Goal: Communication & Community: Answer question/provide support

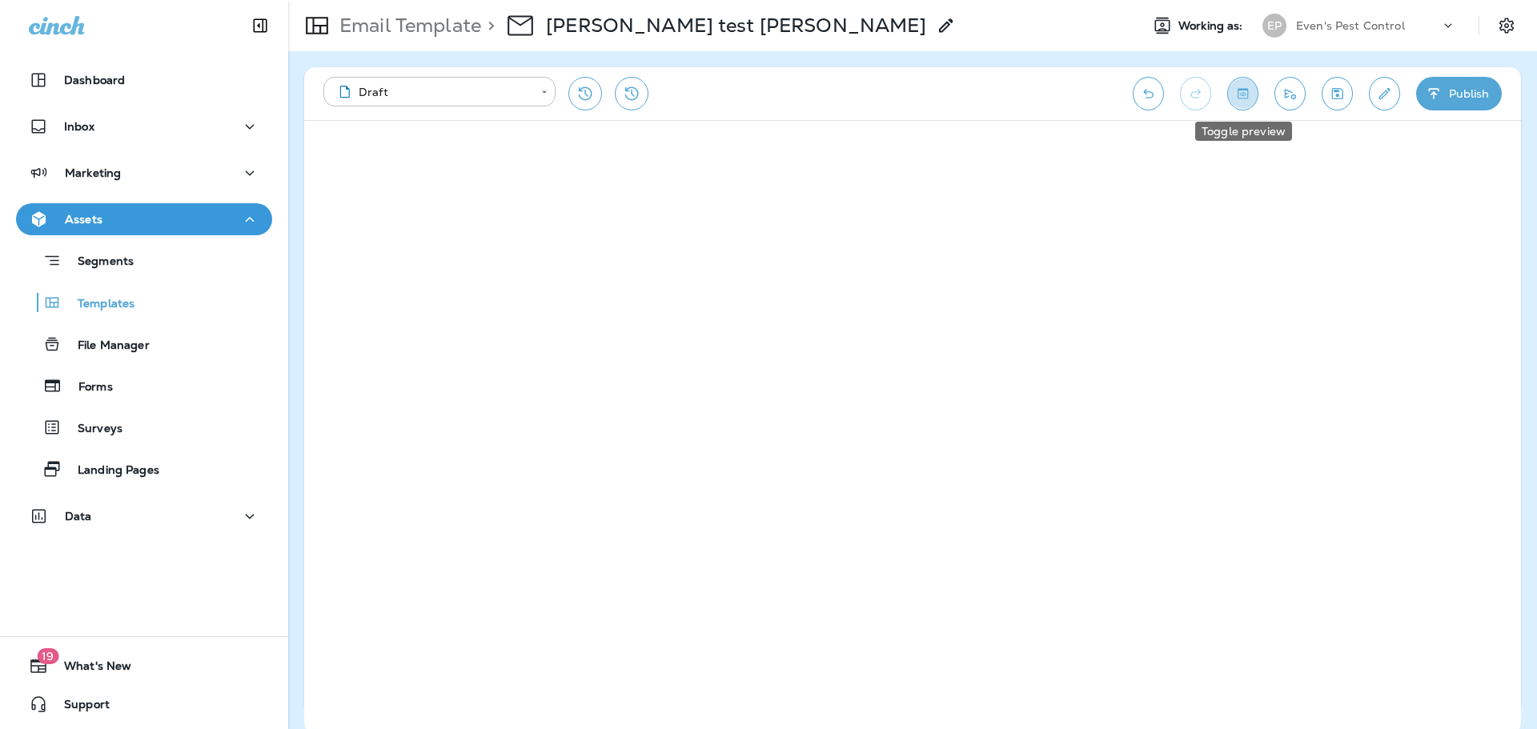
click at [1239, 98] on icon "Toggle preview" at bounding box center [1243, 93] width 10 height 10
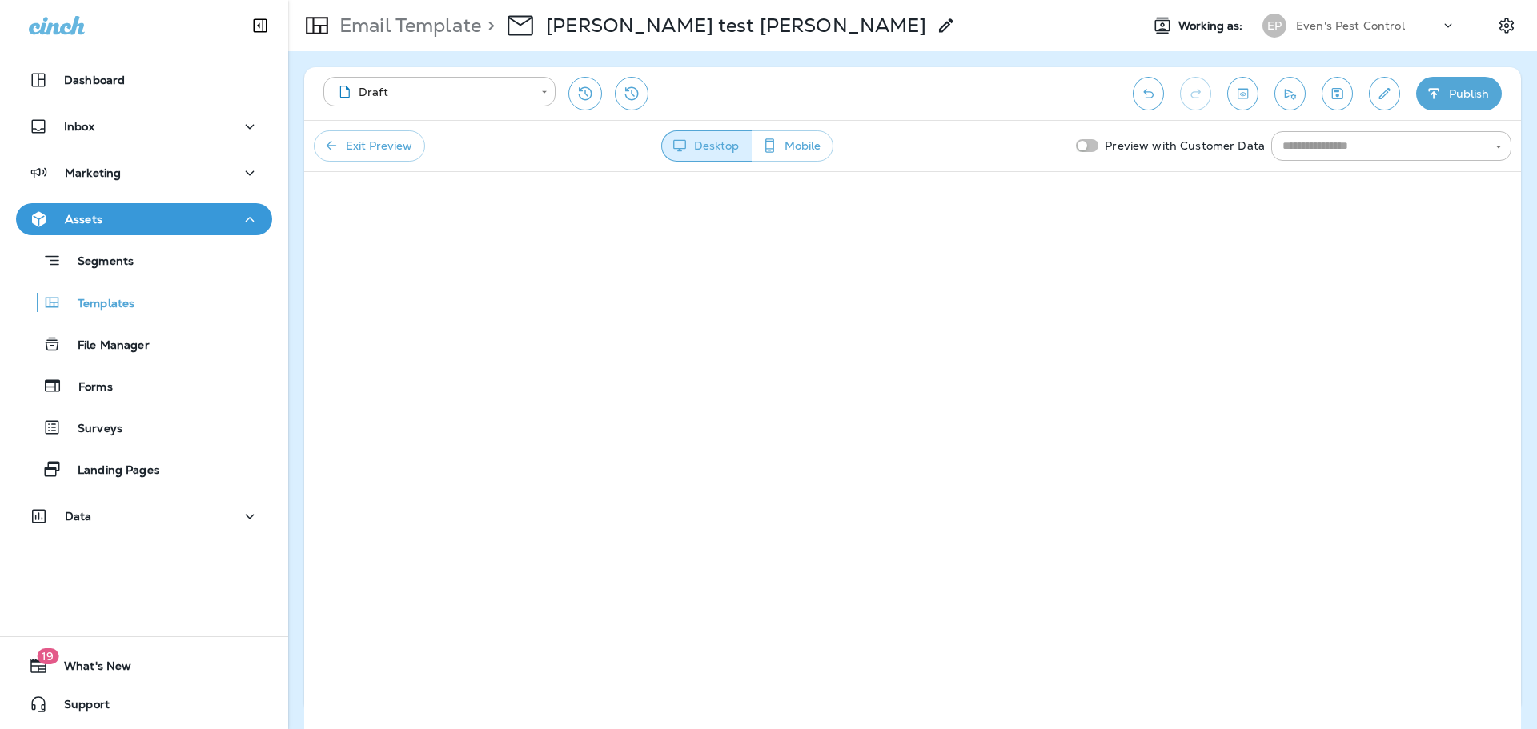
click at [1247, 98] on icon "Toggle preview" at bounding box center [1243, 94] width 17 height 16
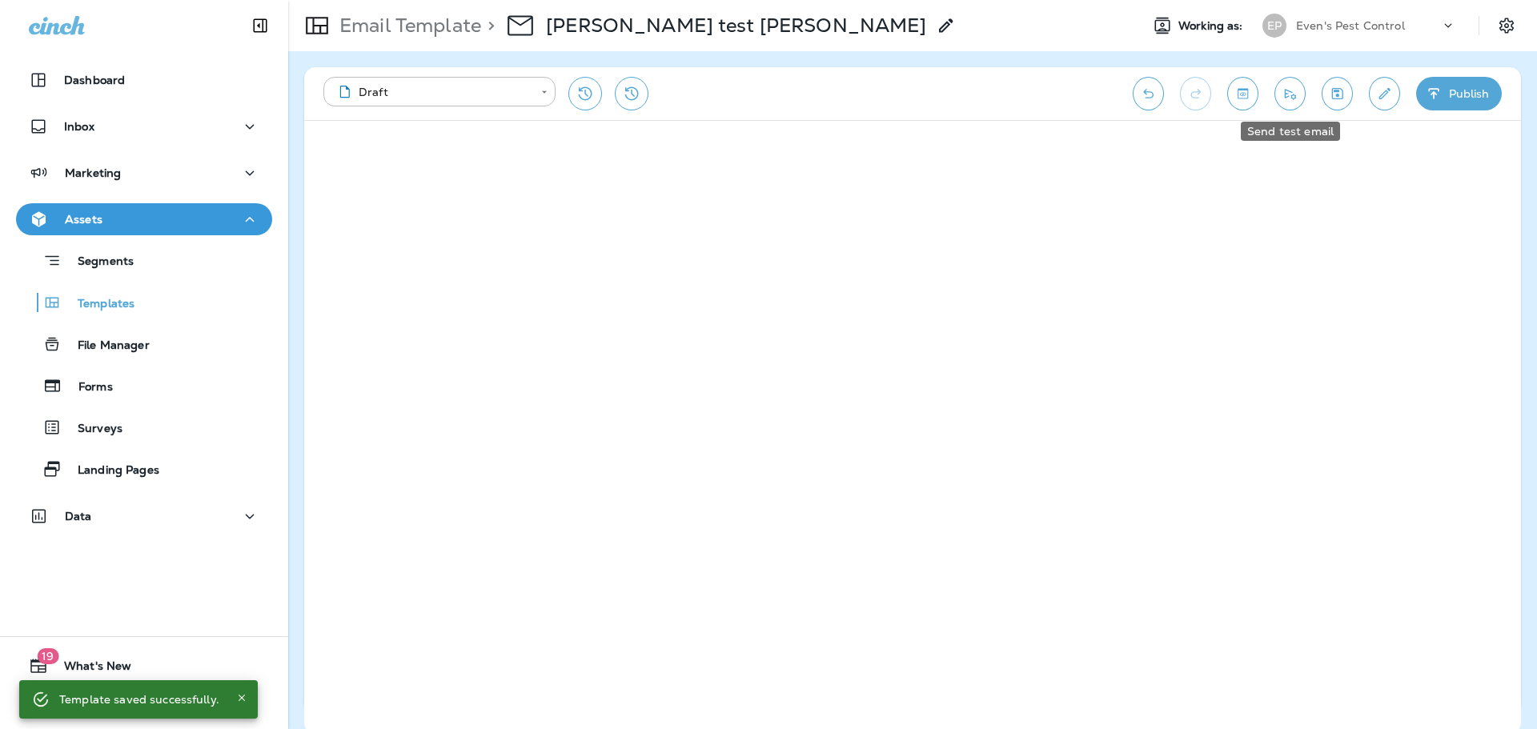
click at [1293, 95] on icon "Send test email" at bounding box center [1290, 94] width 11 height 10
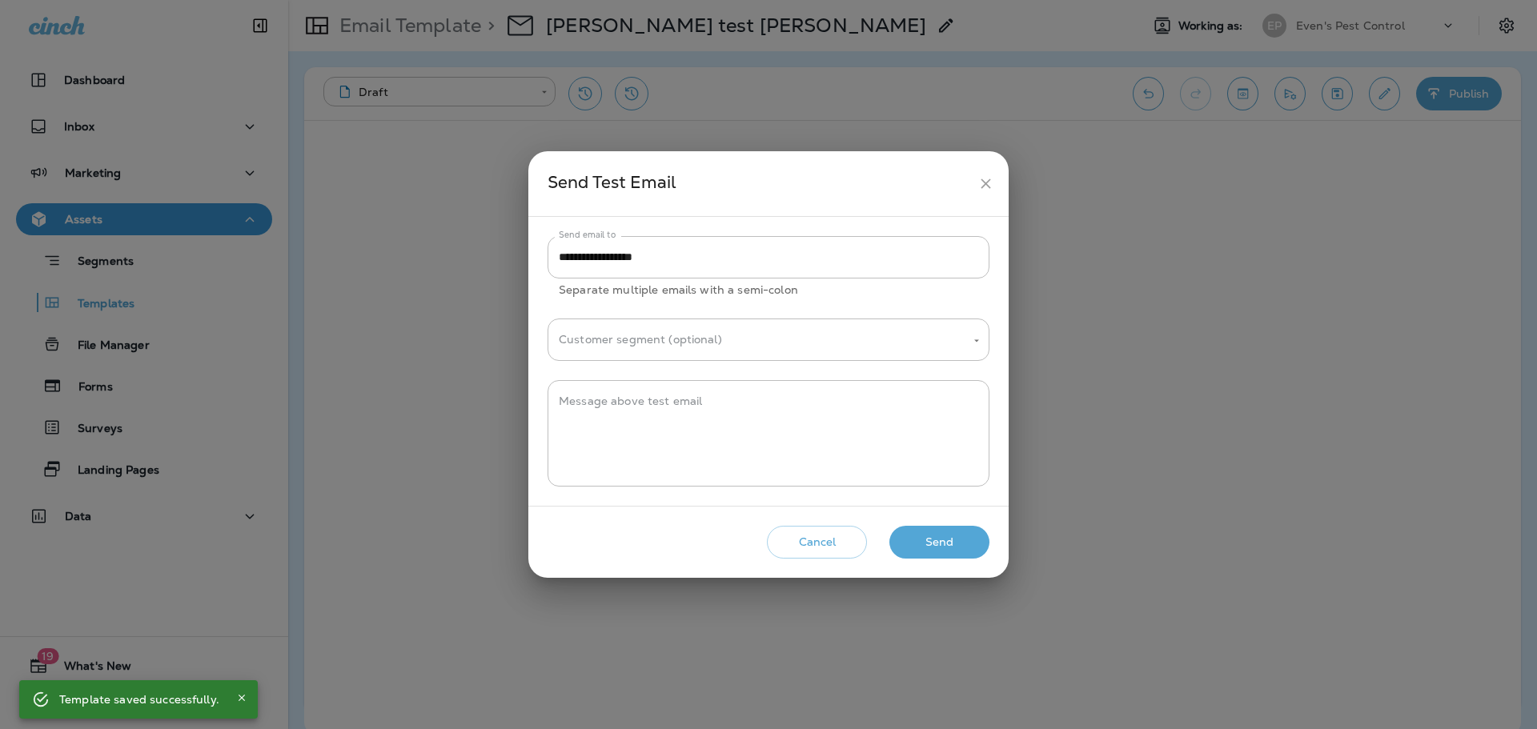
click at [938, 551] on button "Send" at bounding box center [939, 542] width 100 height 33
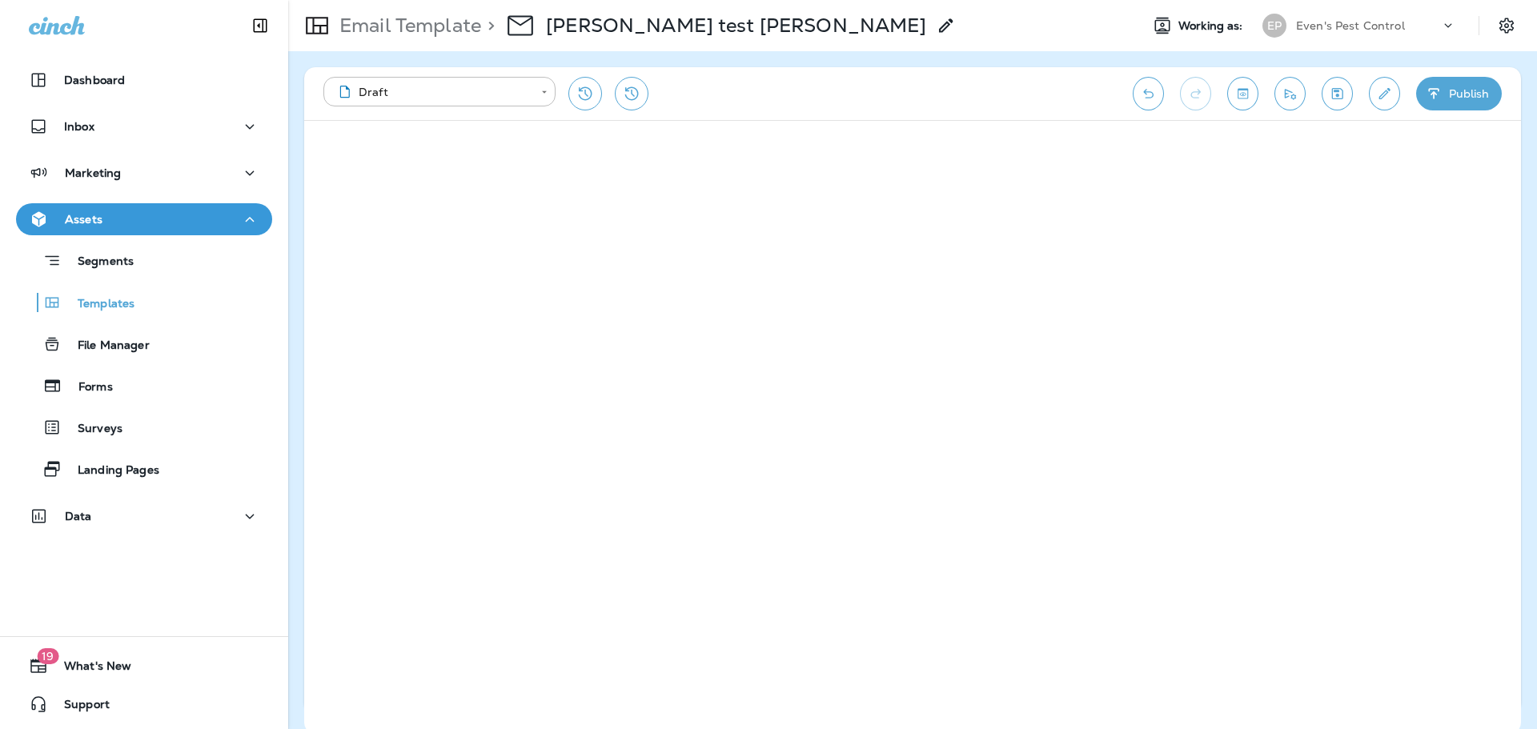
click at [1244, 96] on icon "Toggle preview" at bounding box center [1243, 93] width 10 height 10
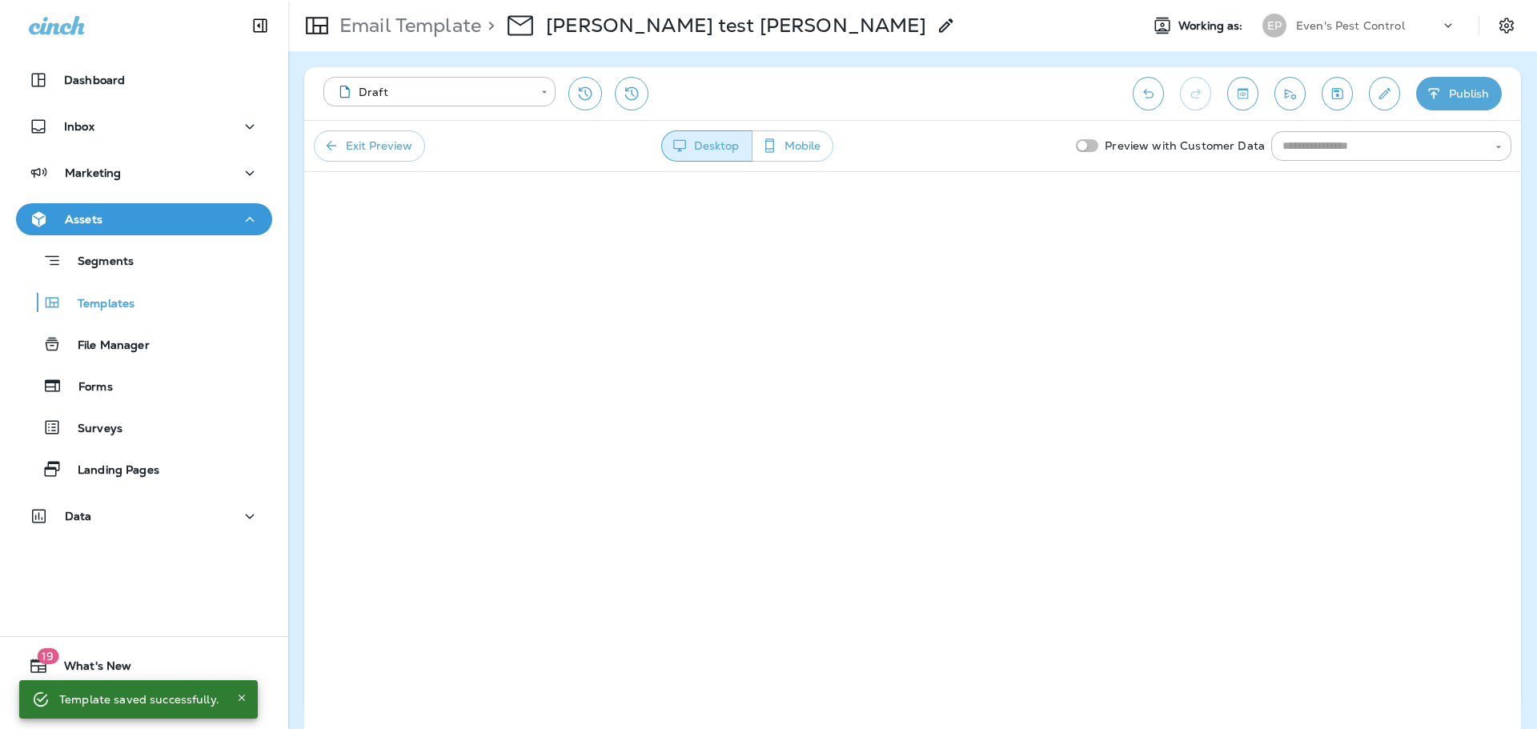
click at [1241, 95] on icon "Toggle preview" at bounding box center [1243, 93] width 10 height 10
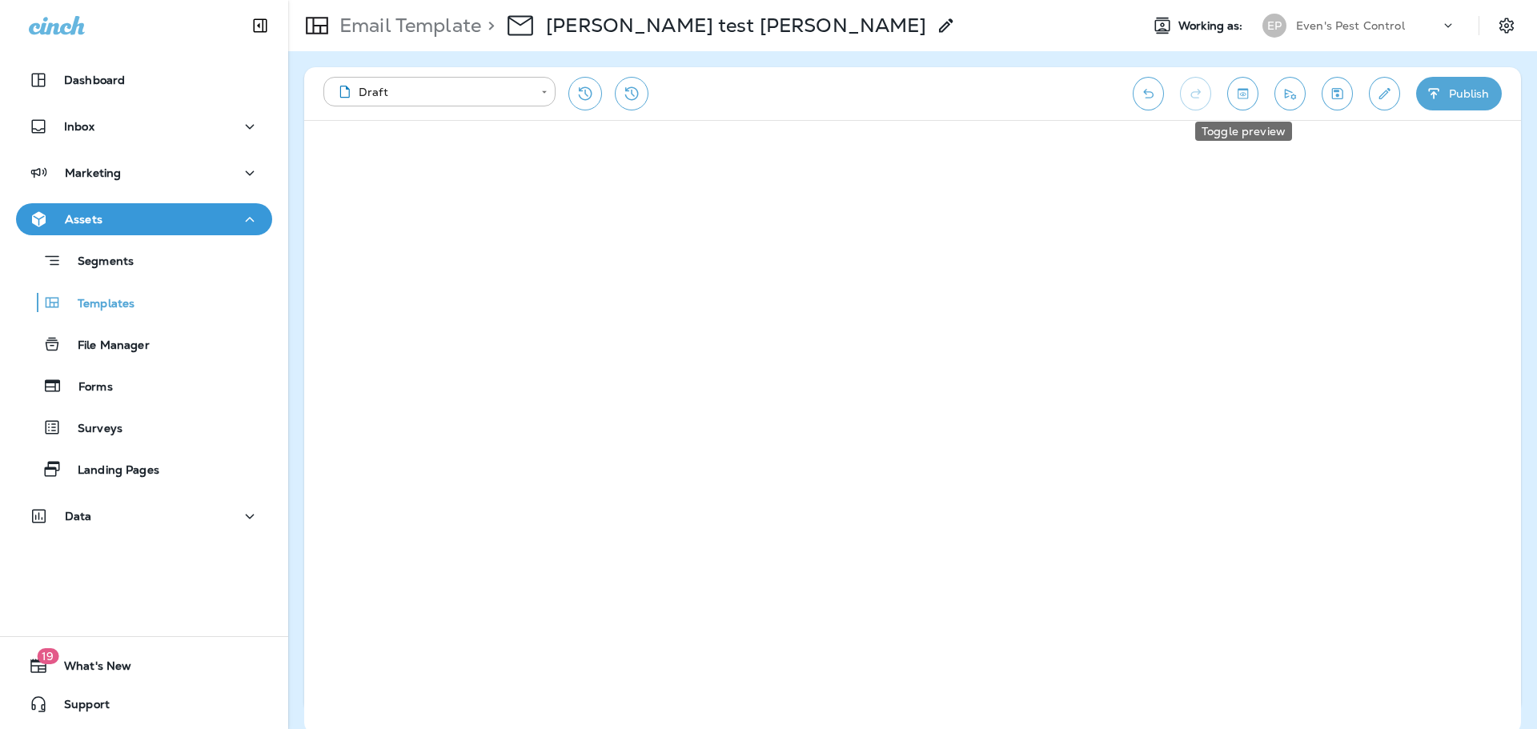
click at [1257, 97] on button "Toggle preview" at bounding box center [1242, 94] width 31 height 34
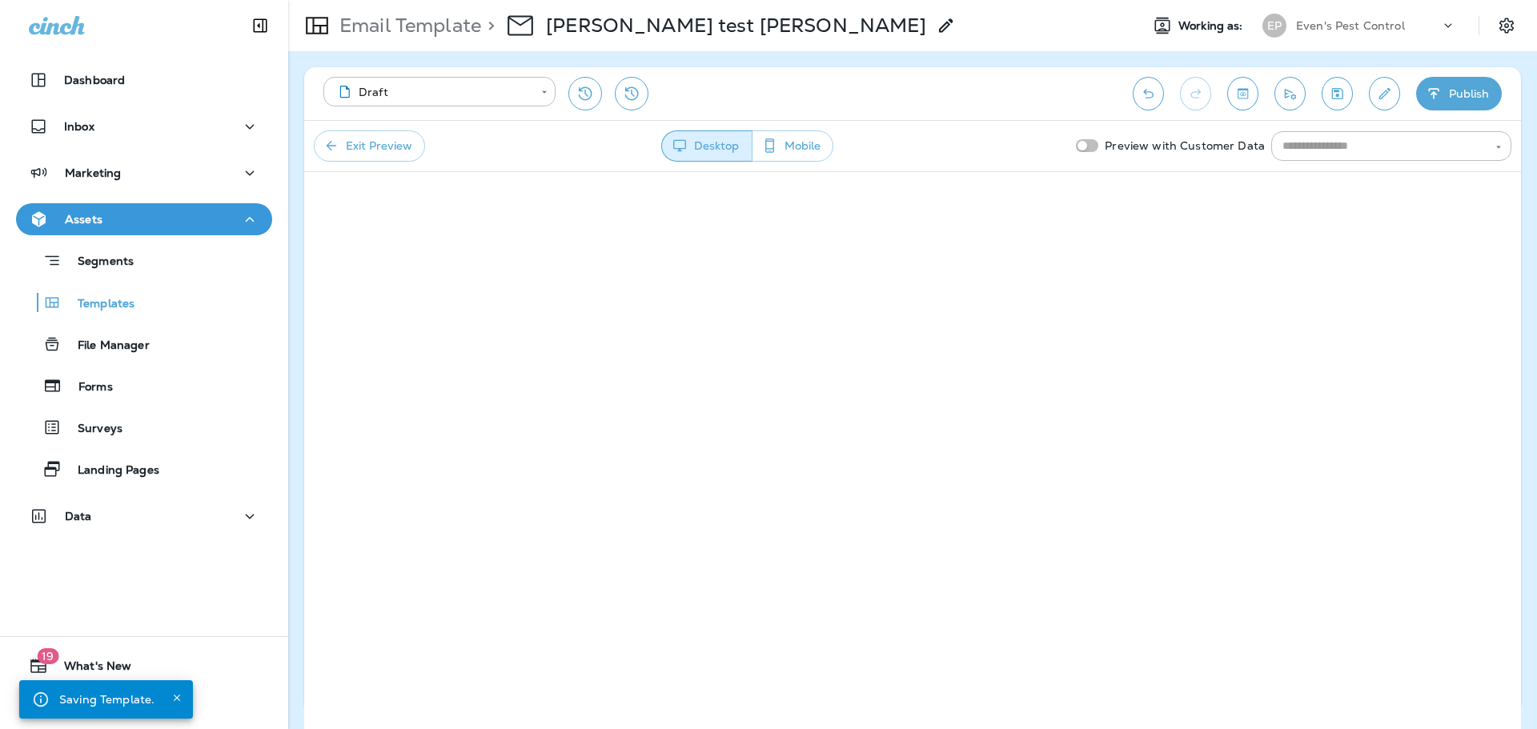
click at [821, 139] on button "Mobile" at bounding box center [793, 145] width 82 height 31
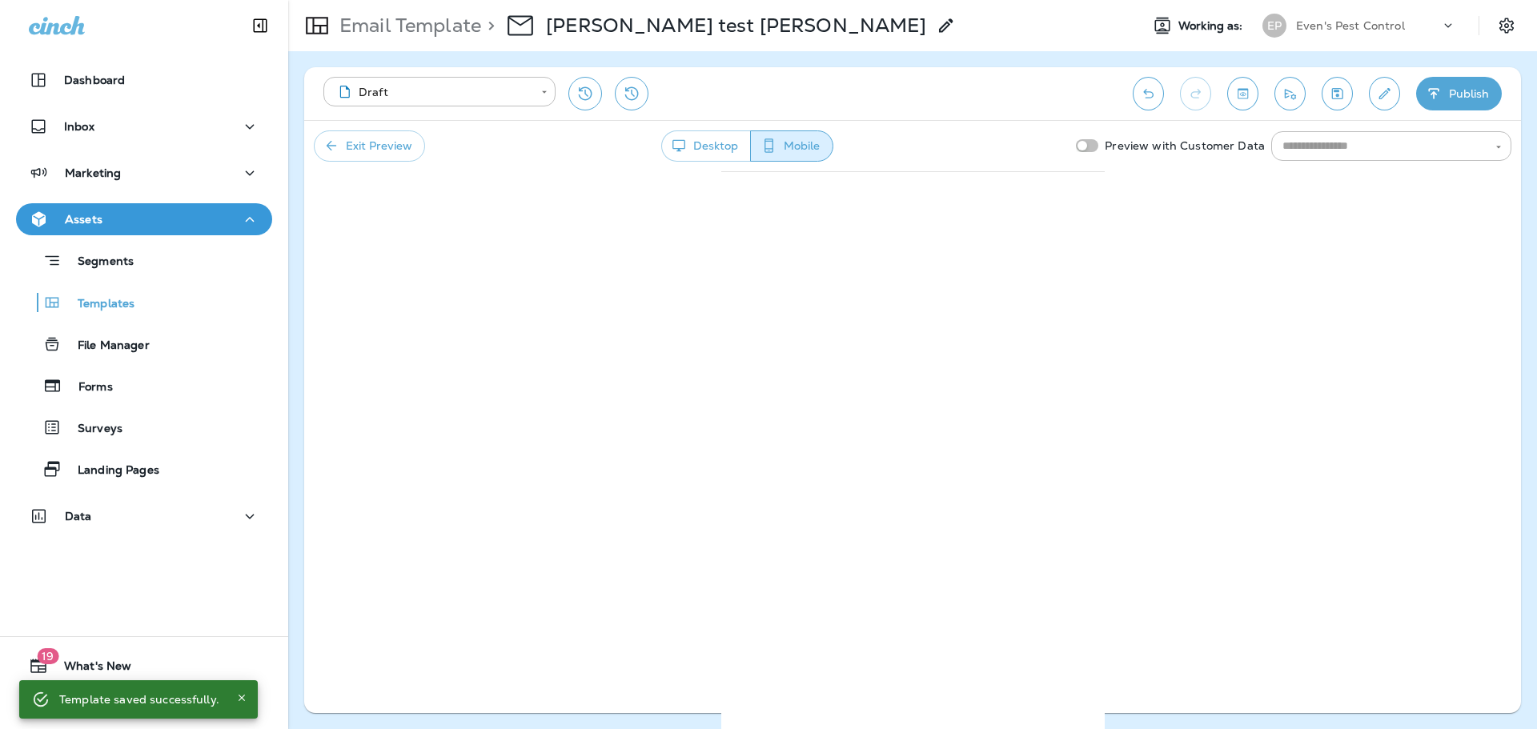
click at [728, 155] on button "Desktop" at bounding box center [706, 145] width 90 height 31
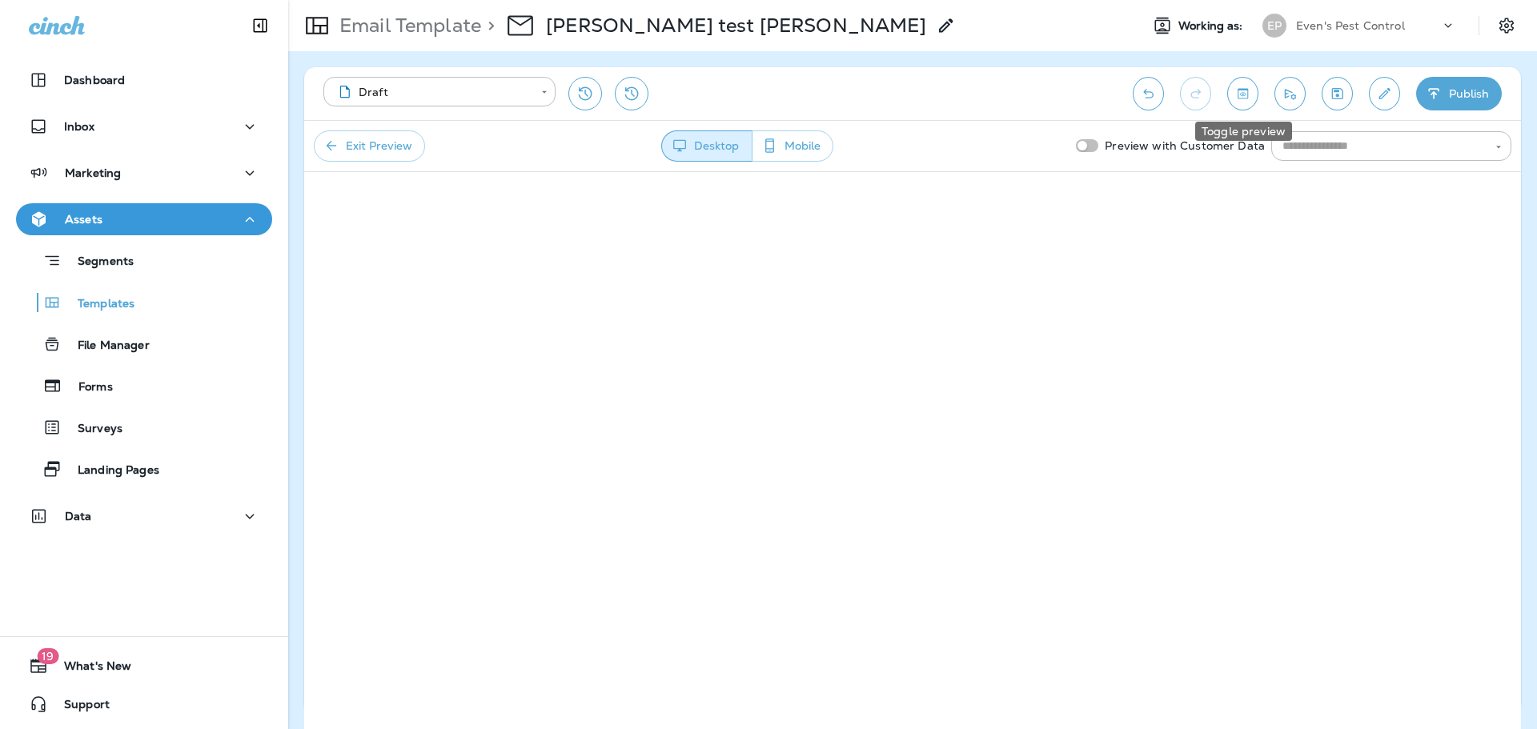
click at [1228, 95] on button "Toggle preview" at bounding box center [1242, 94] width 31 height 34
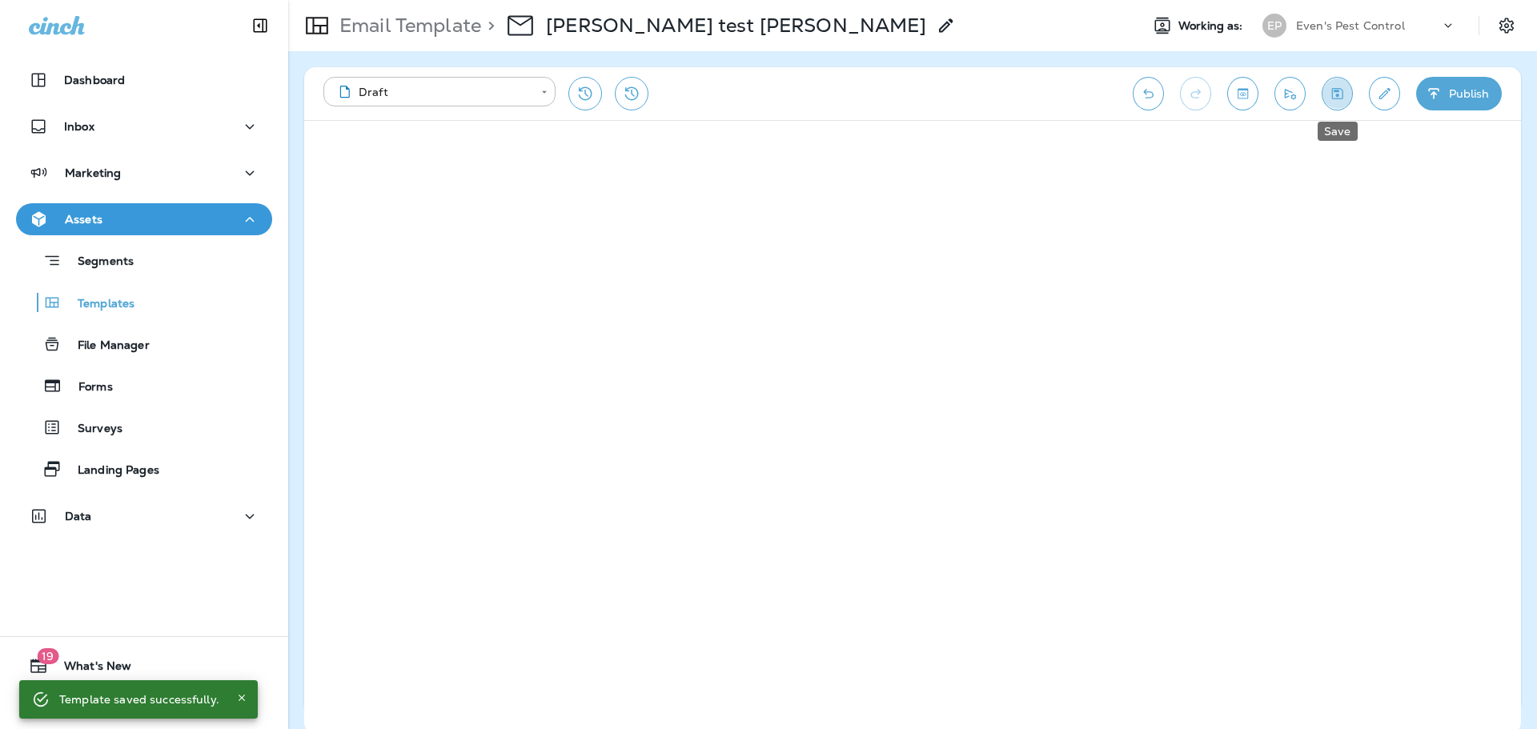
click at [1338, 91] on icon "Save" at bounding box center [1337, 93] width 11 height 11
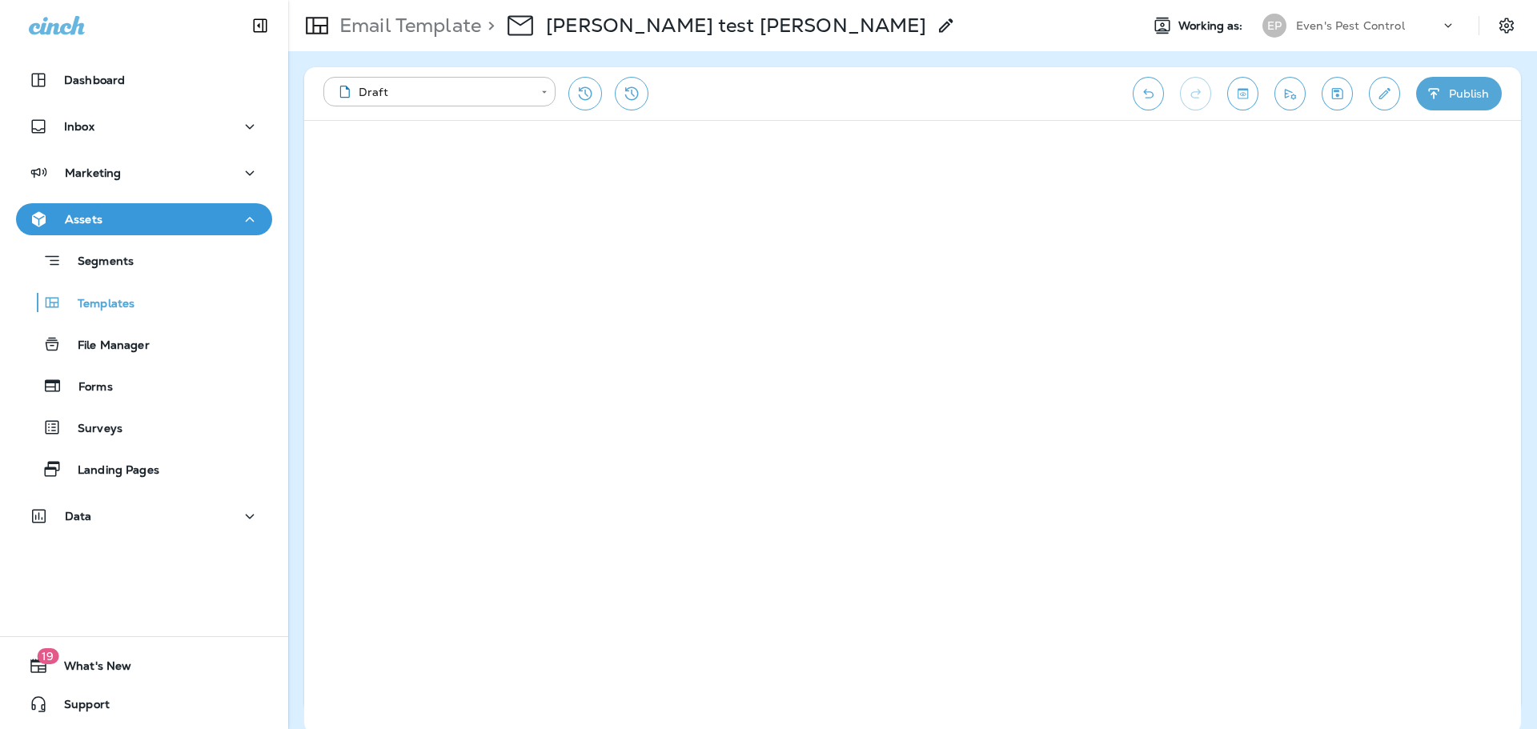
click at [696, 115] on div "**********" at bounding box center [912, 93] width 1217 height 53
click at [1377, 95] on icon "Edit details" at bounding box center [1384, 94] width 17 height 16
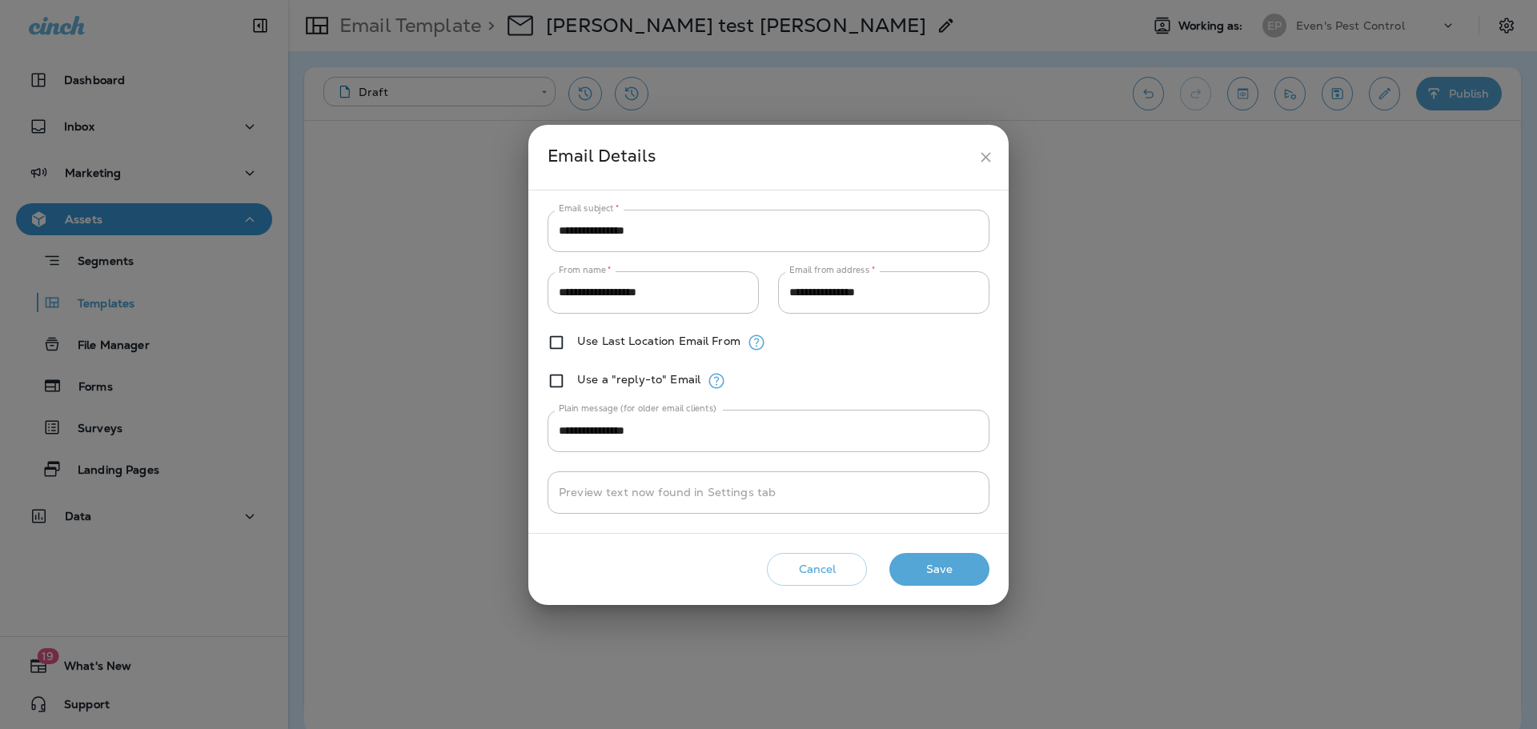
click at [972, 159] on button "close" at bounding box center [986, 158] width 30 height 30
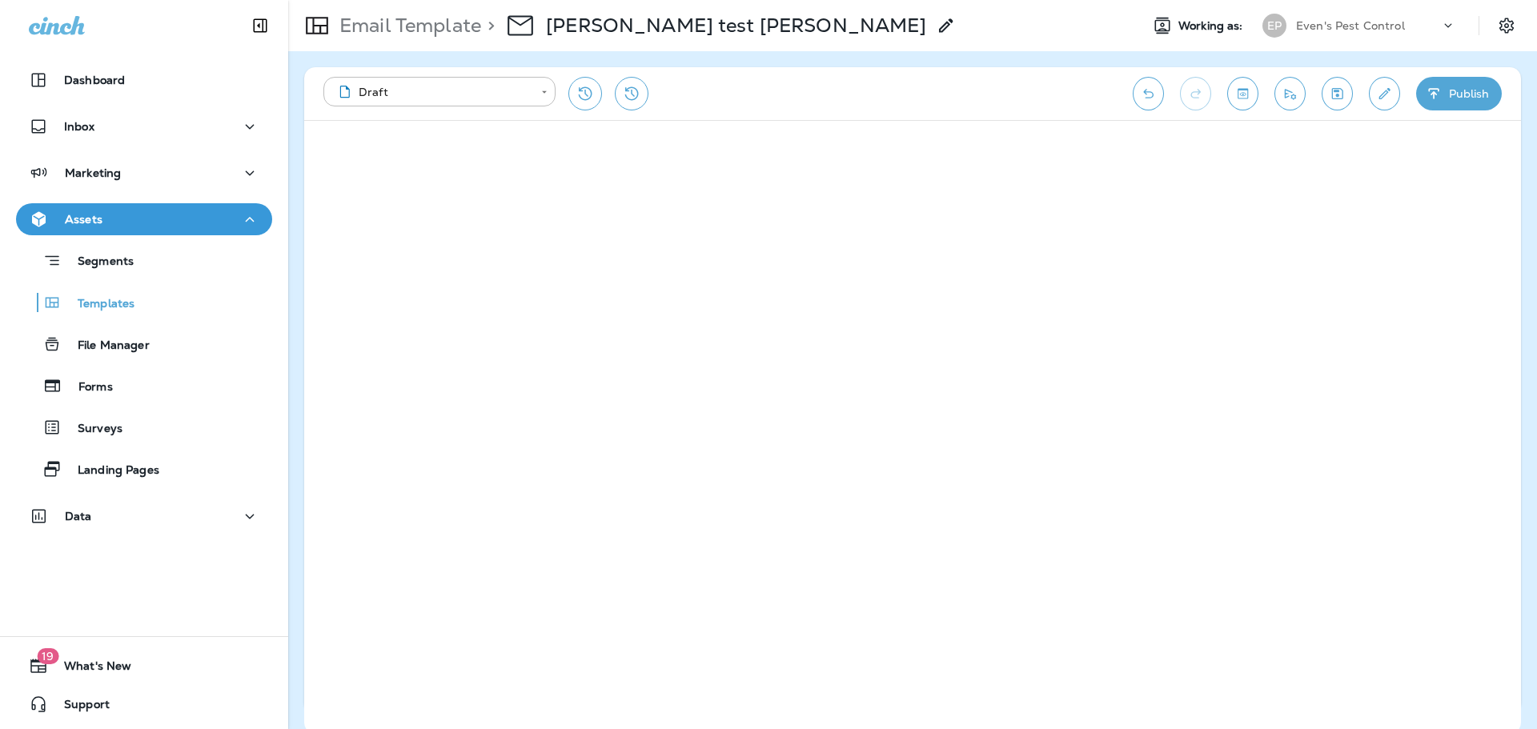
click at [1240, 105] on button "Toggle preview" at bounding box center [1242, 94] width 31 height 34
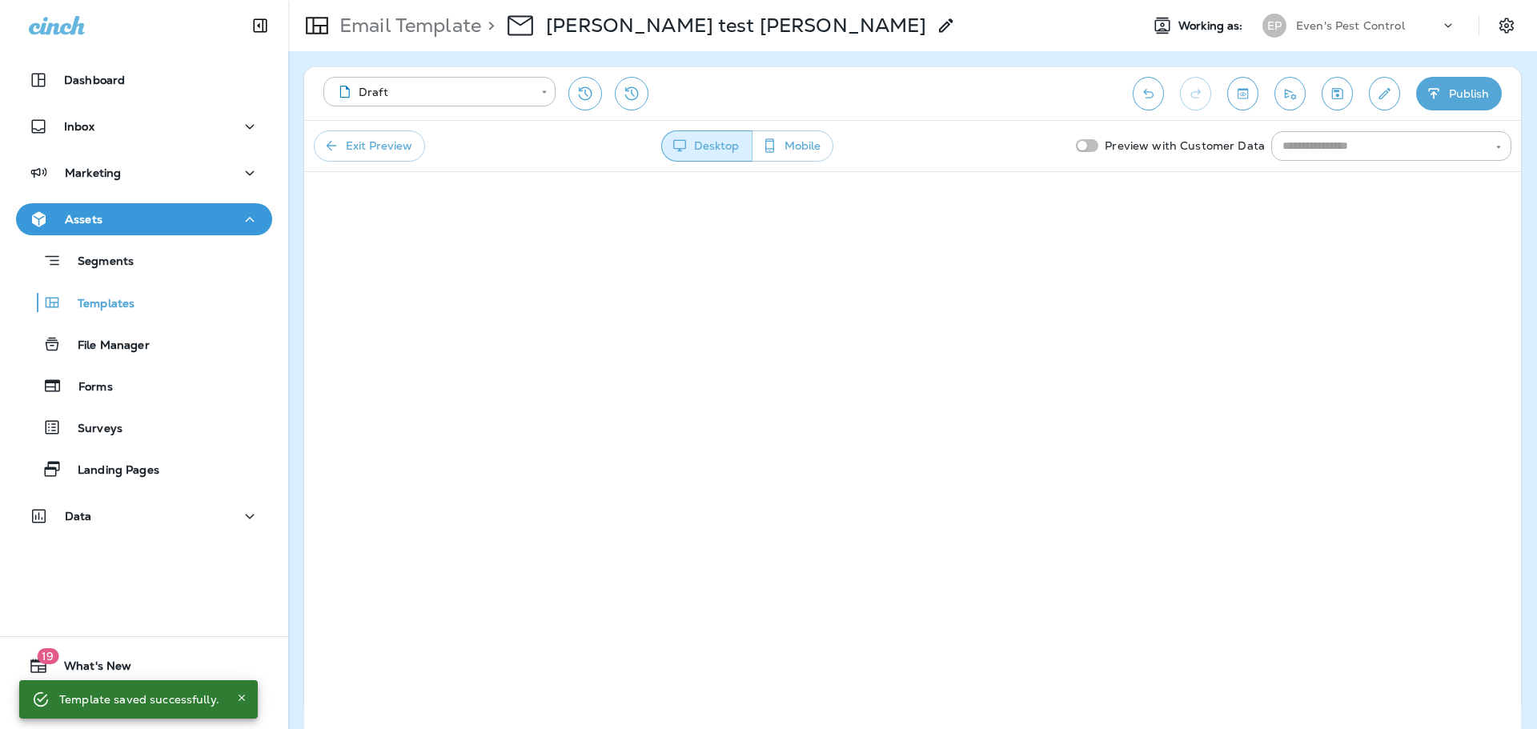
click at [783, 143] on button "Mobile" at bounding box center [793, 145] width 82 height 31
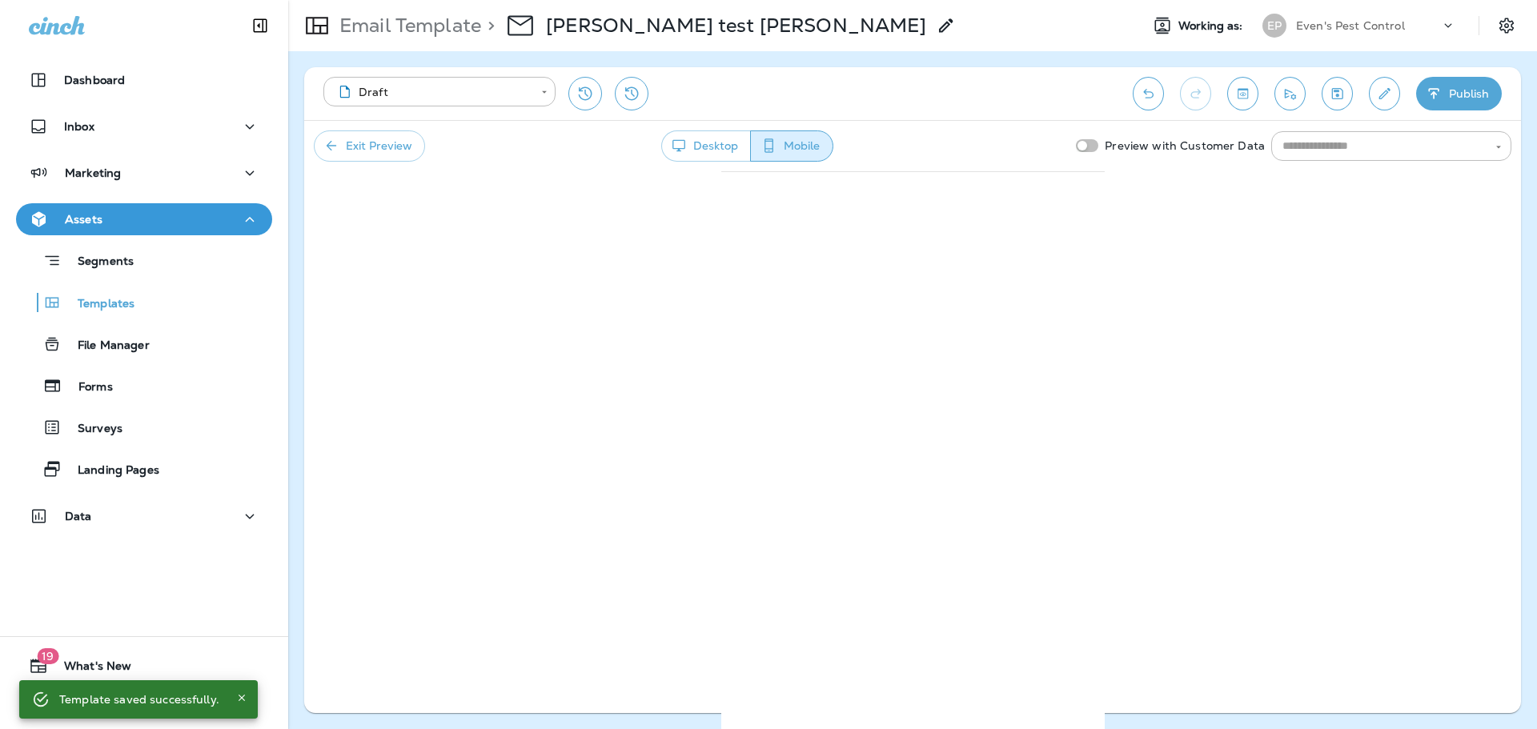
click at [723, 153] on button "Desktop" at bounding box center [706, 145] width 90 height 31
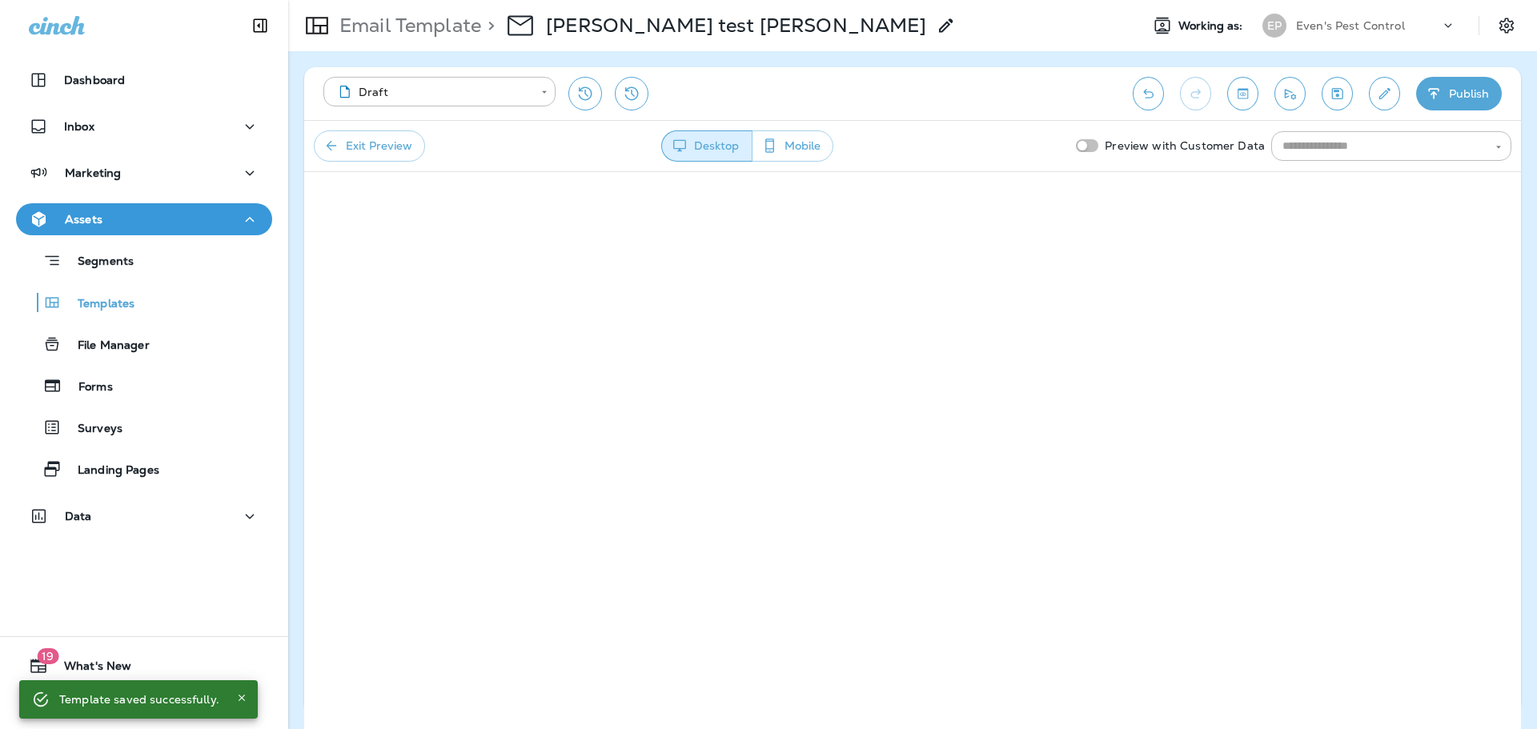
click at [1245, 100] on icon "Toggle preview" at bounding box center [1243, 94] width 17 height 16
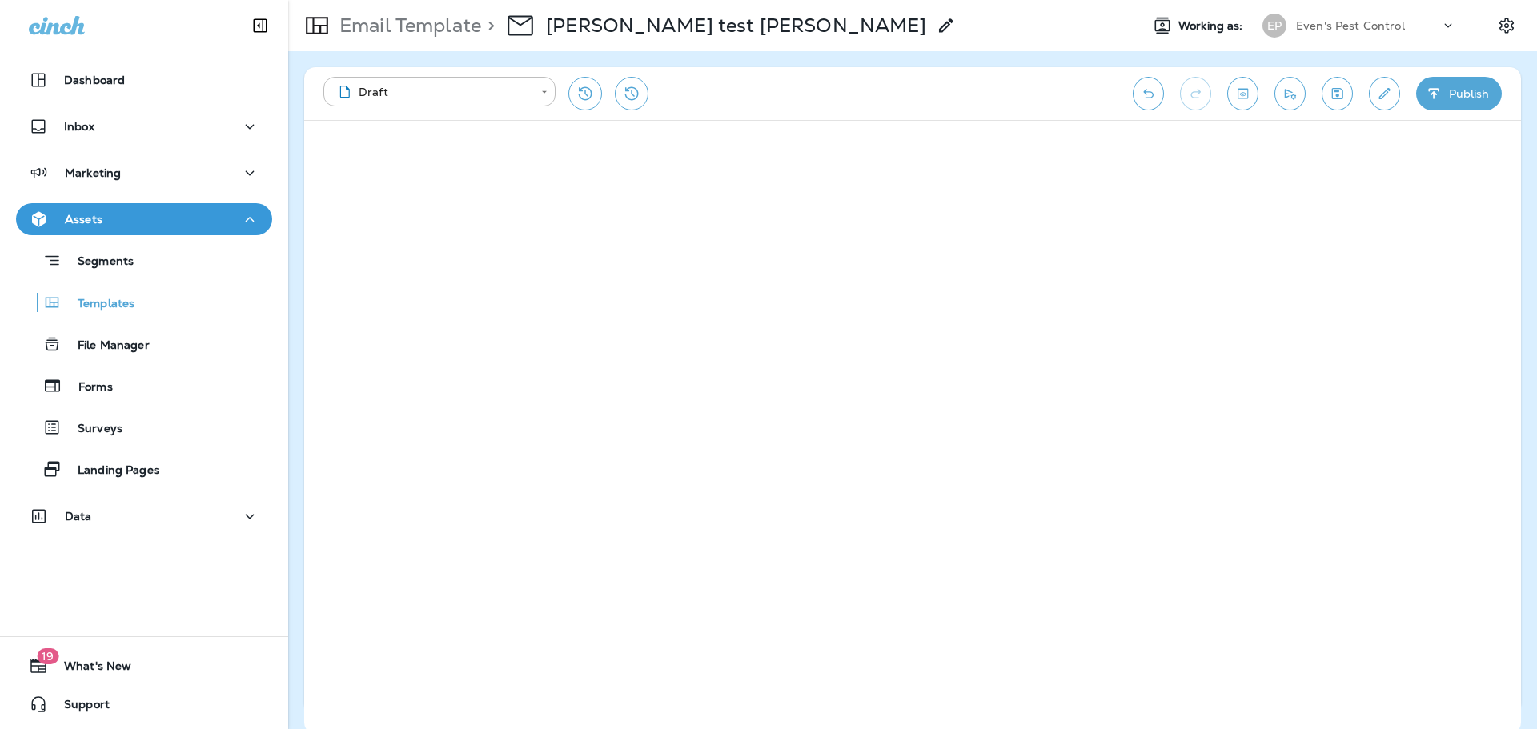
click at [1244, 93] on icon "Toggle preview" at bounding box center [1243, 93] width 10 height 10
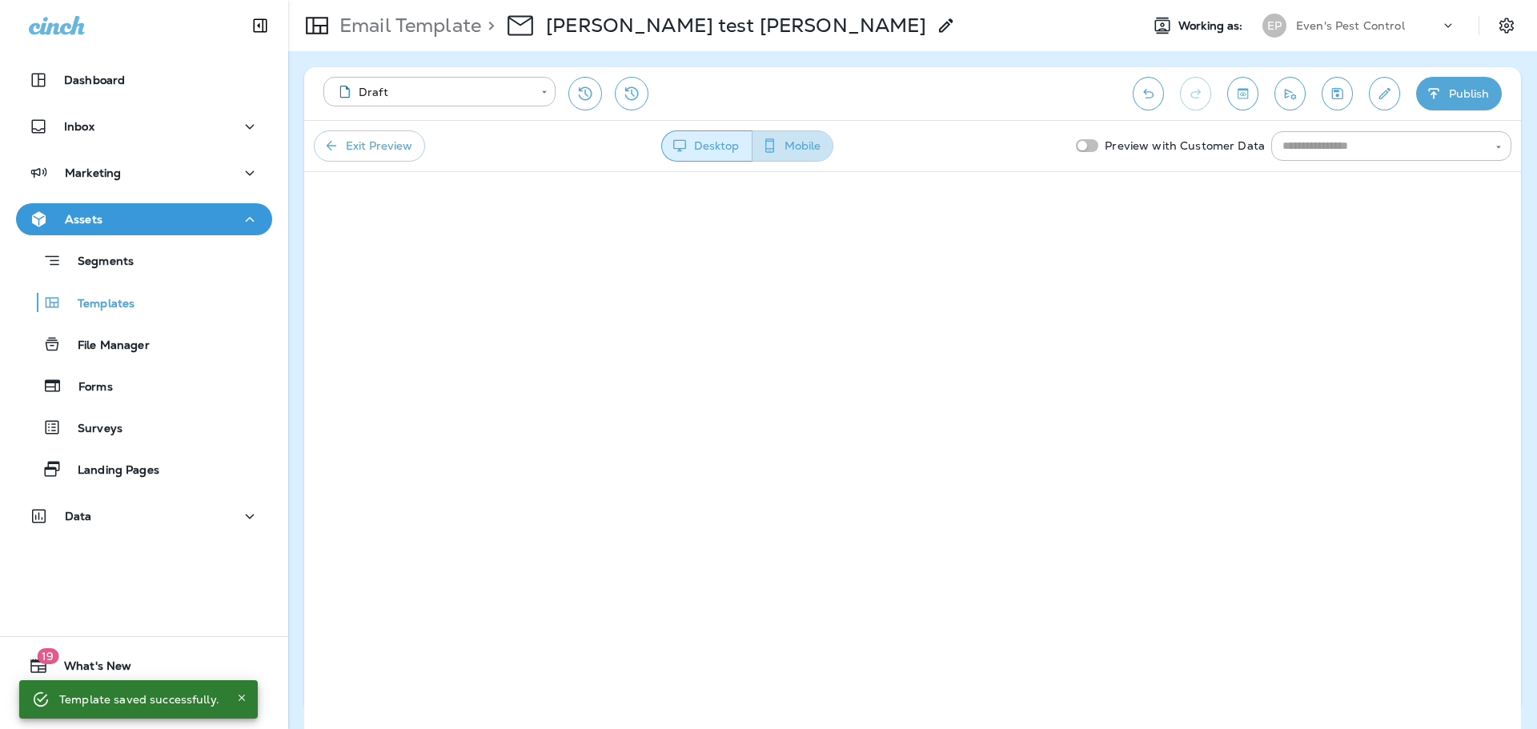
click at [787, 136] on button "Mobile" at bounding box center [793, 145] width 82 height 31
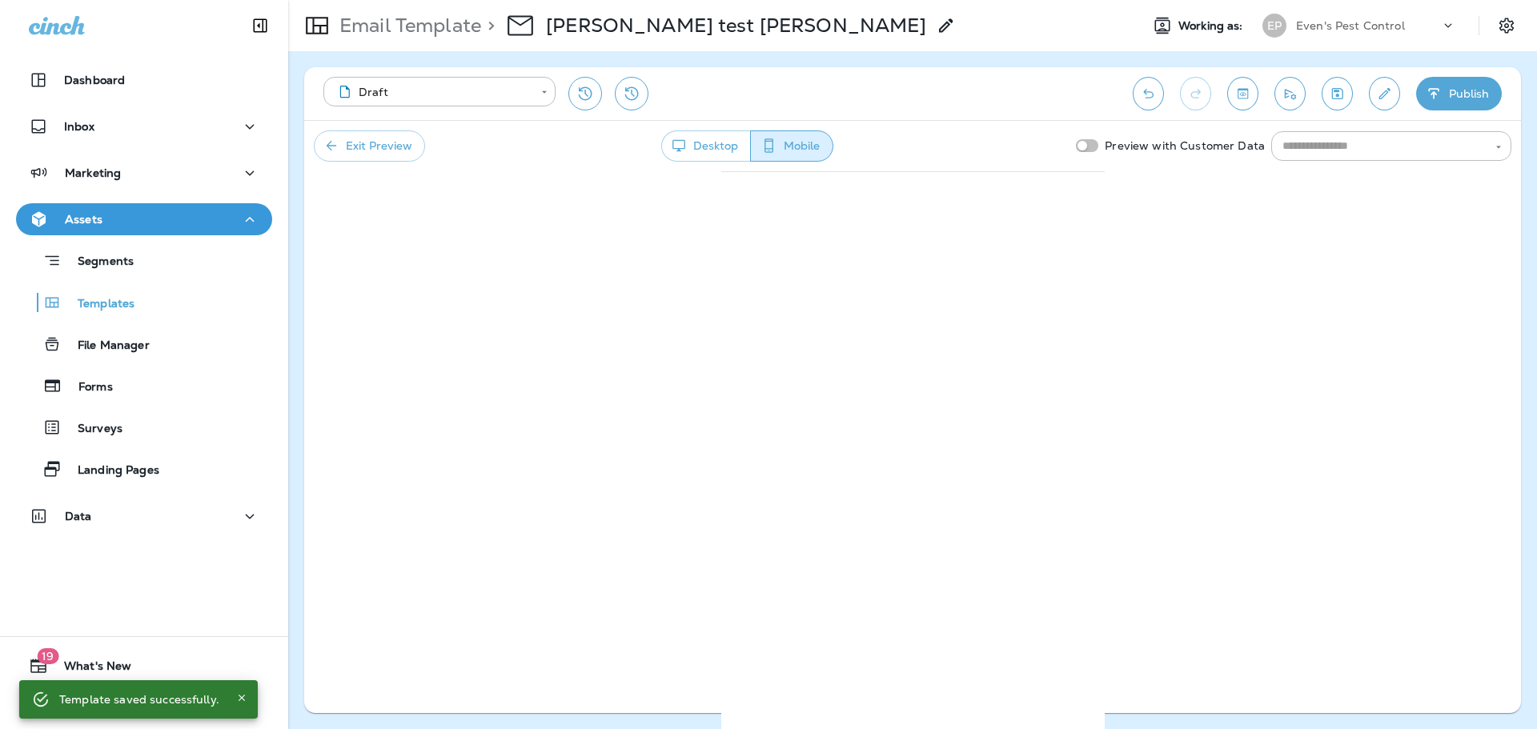
click at [1253, 109] on div "**********" at bounding box center [912, 93] width 1217 height 53
click at [1246, 98] on icon "Toggle preview" at bounding box center [1243, 94] width 17 height 16
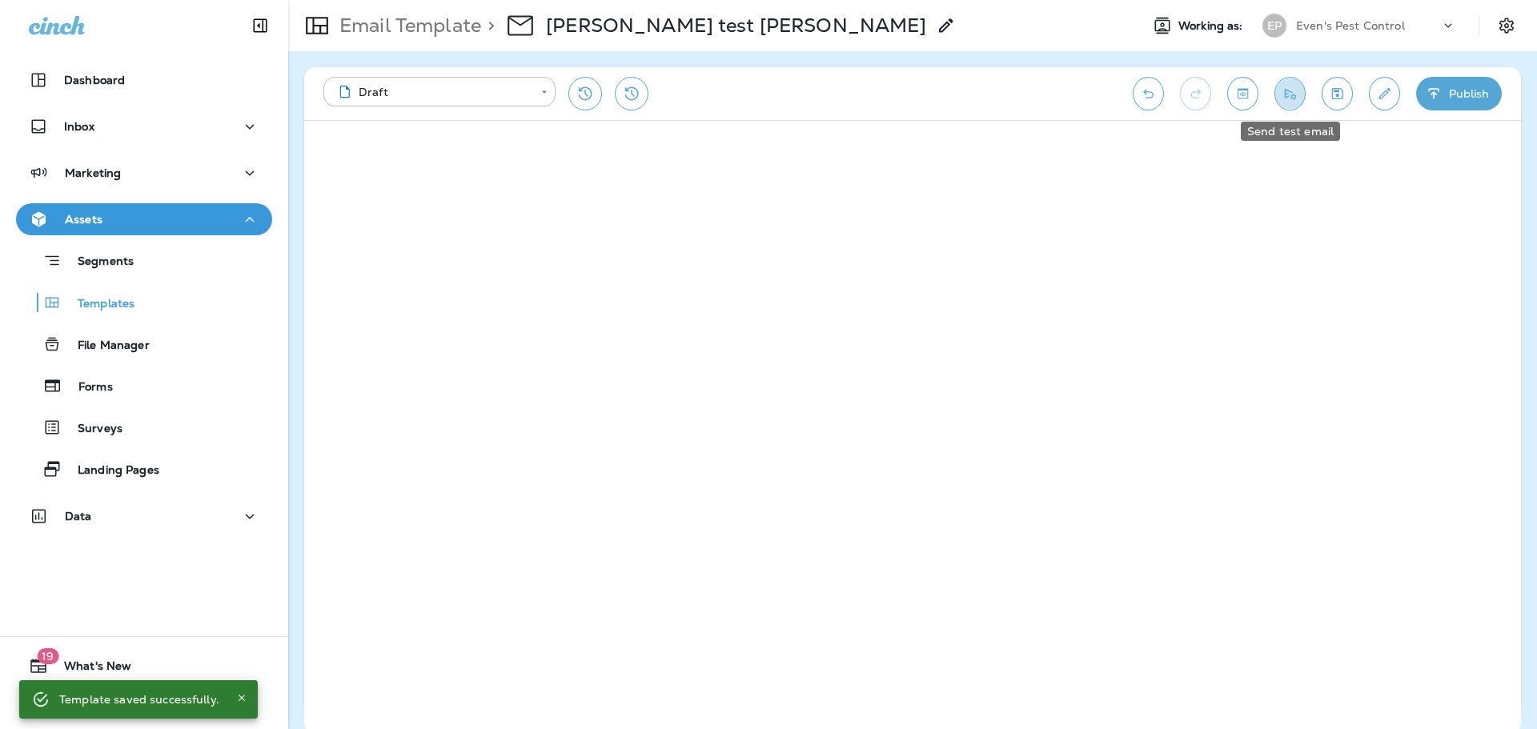
click at [1289, 89] on icon "Send test email" at bounding box center [1290, 94] width 17 height 16
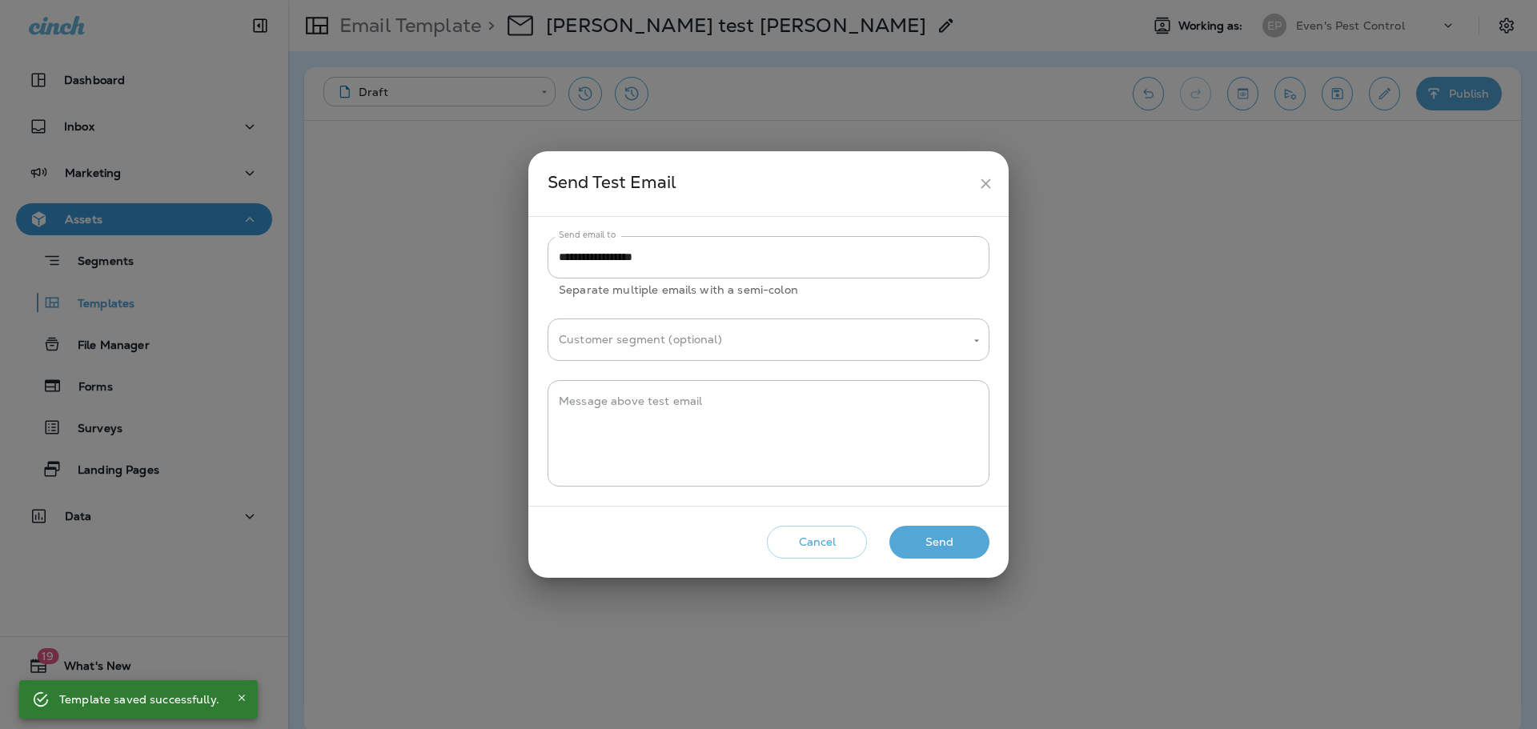
click at [948, 536] on button "Send" at bounding box center [939, 542] width 100 height 33
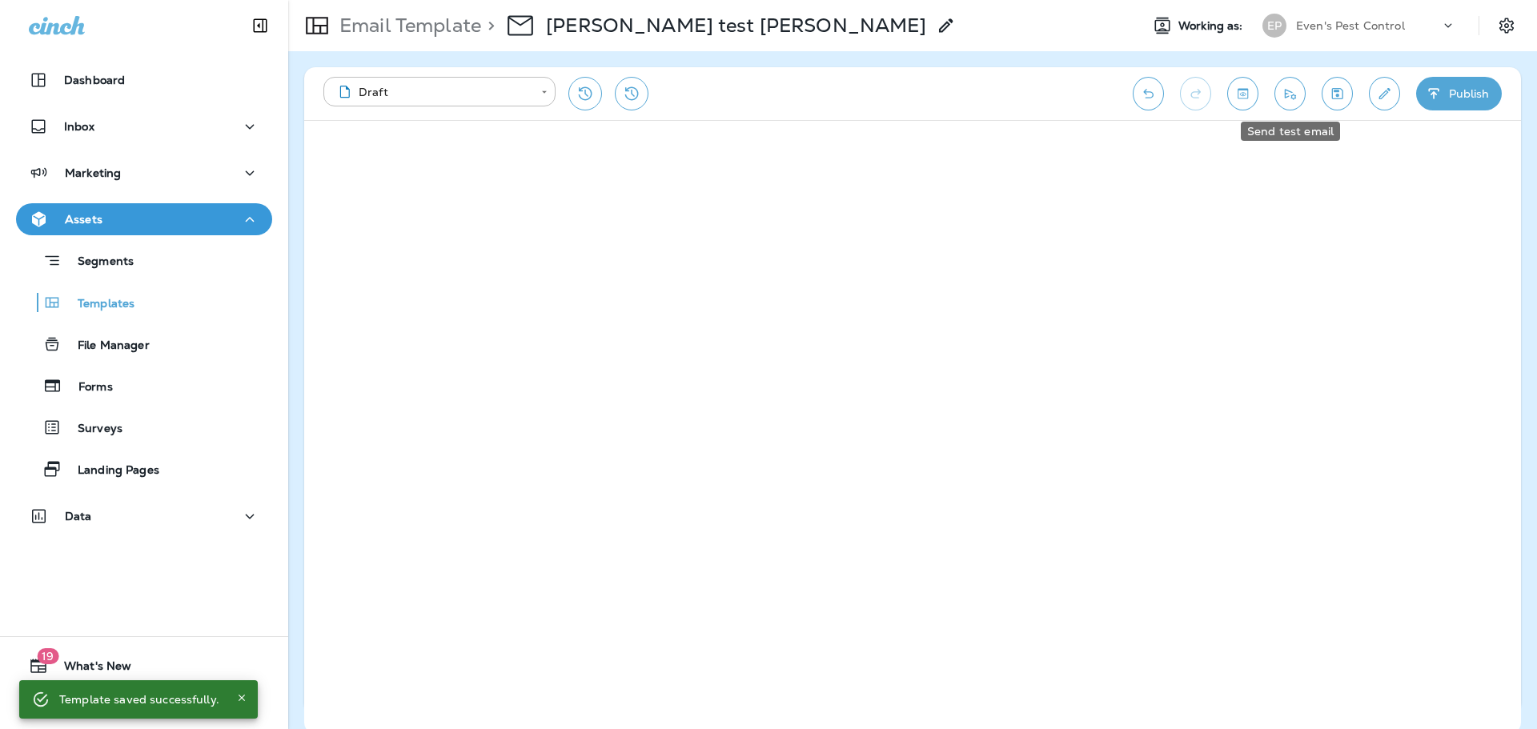
click at [1299, 96] on button "Send test email" at bounding box center [1290, 94] width 31 height 34
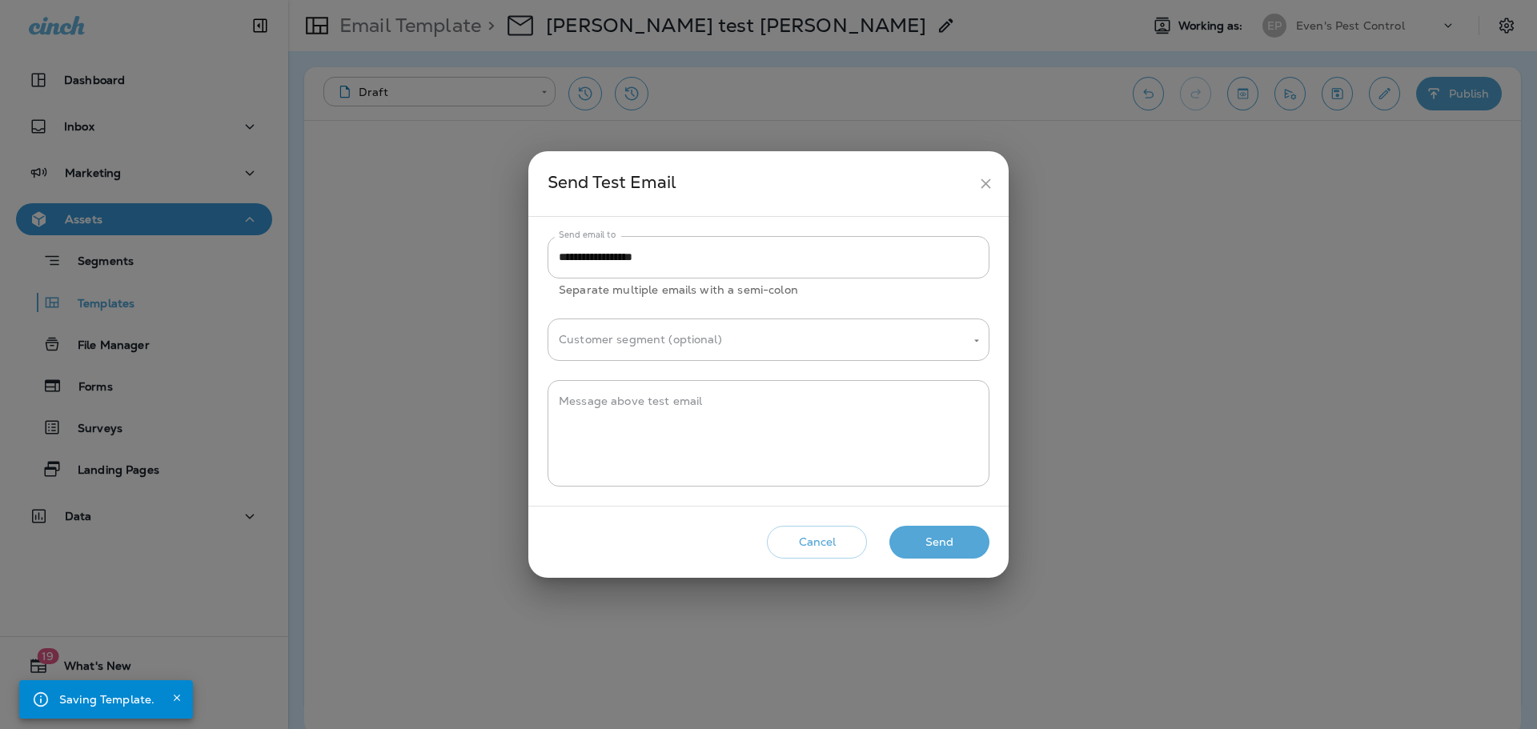
click at [946, 537] on button "Send" at bounding box center [939, 542] width 100 height 33
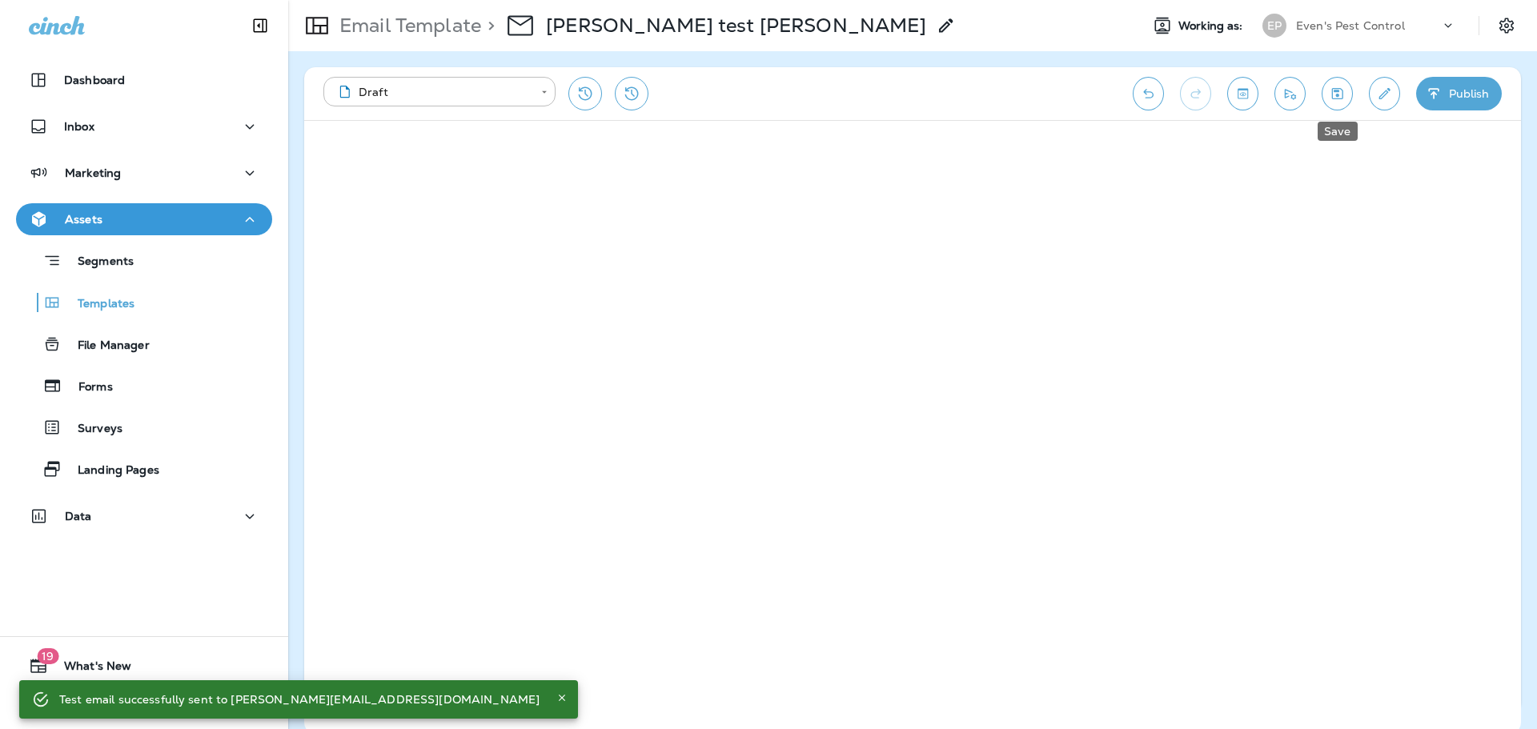
click at [1344, 90] on icon "Save" at bounding box center [1337, 94] width 17 height 16
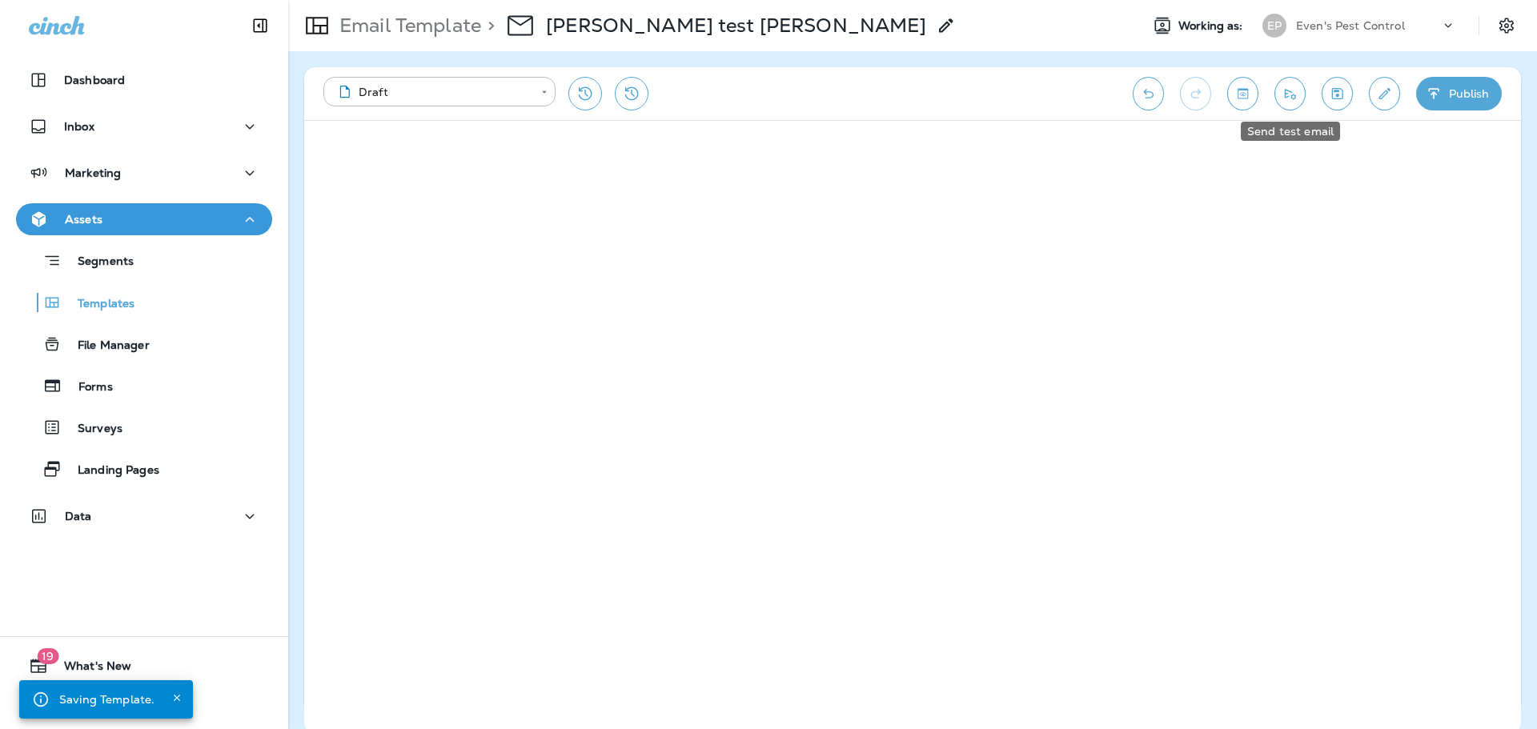
click at [1291, 96] on icon "Send test email" at bounding box center [1290, 94] width 11 height 10
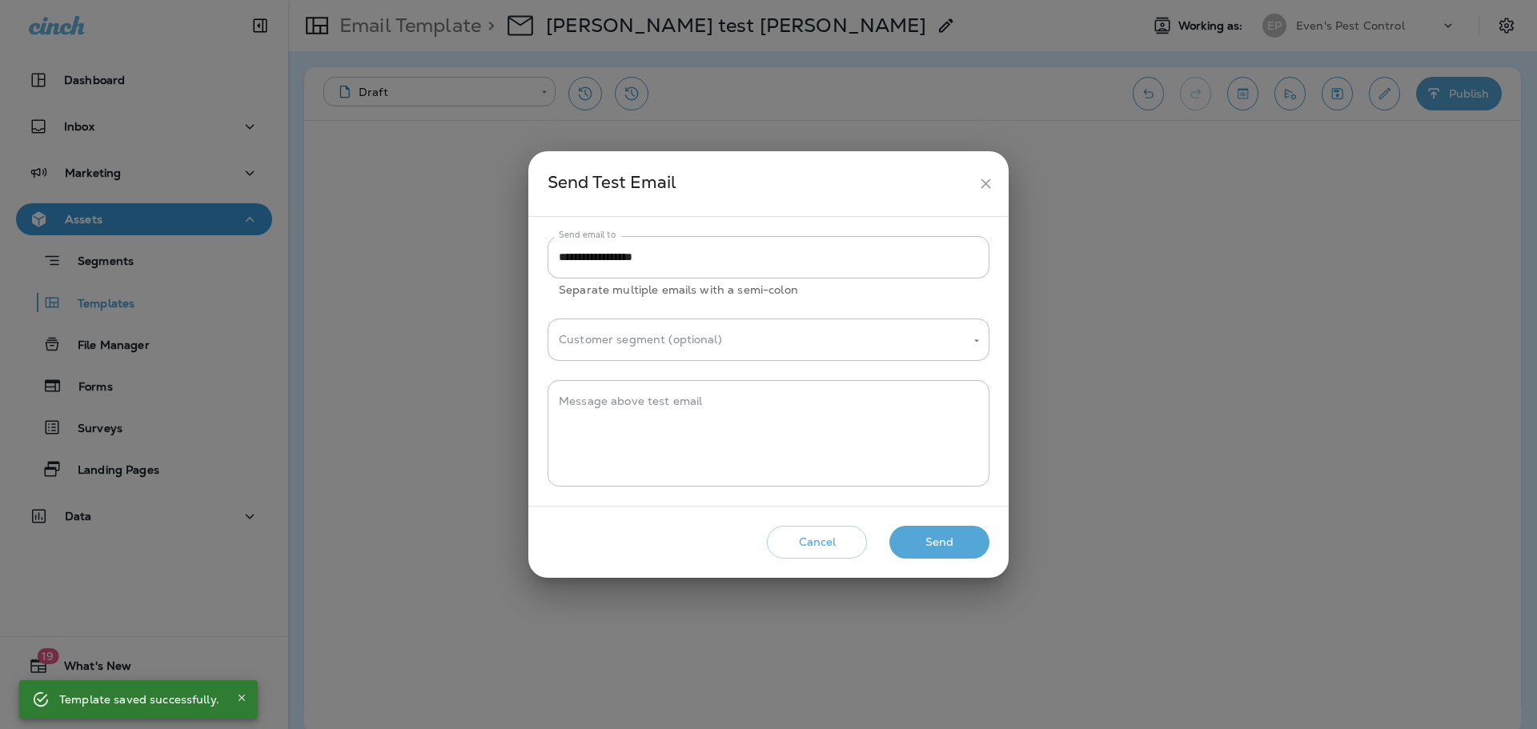
click at [958, 552] on button "Send" at bounding box center [939, 542] width 100 height 33
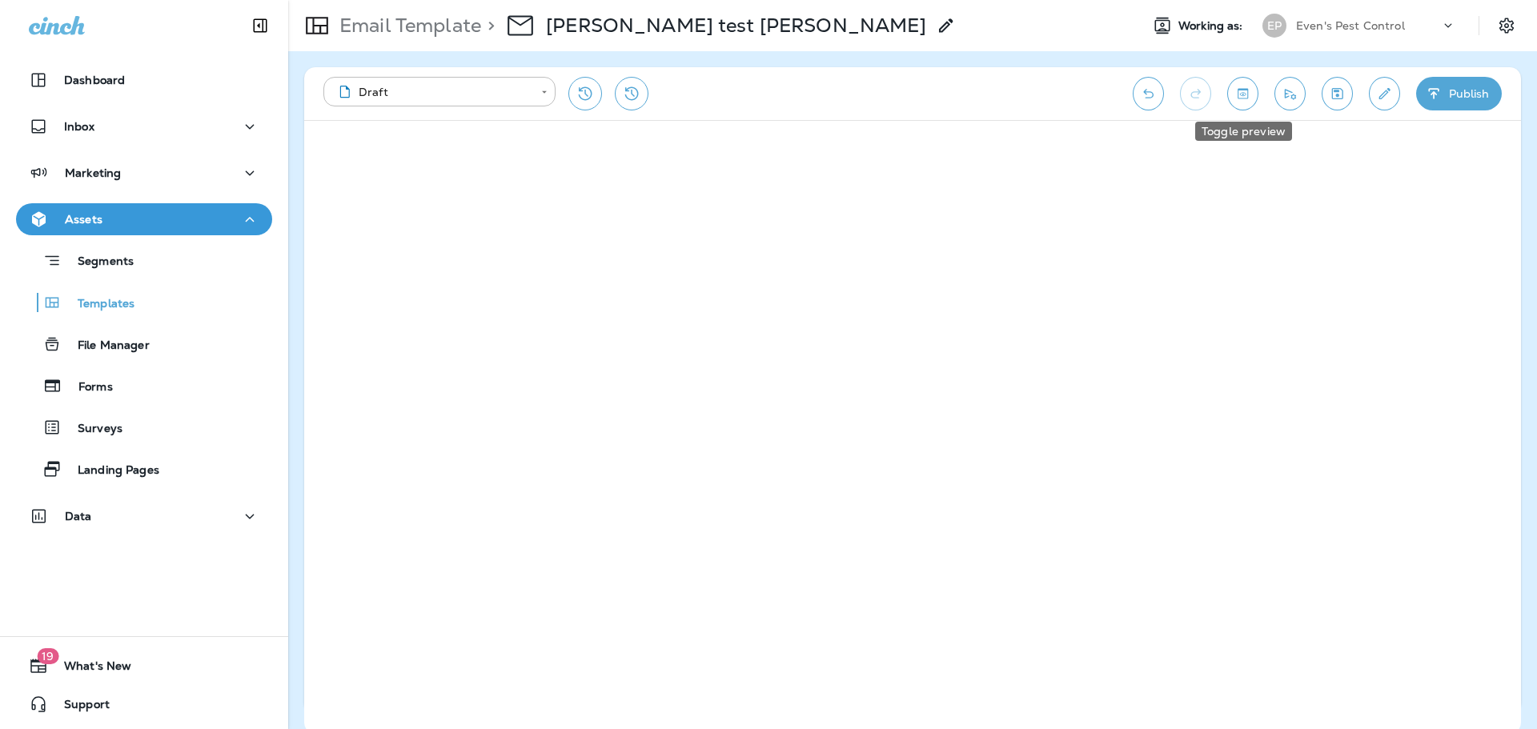
click at [1250, 94] on icon "Toggle preview" at bounding box center [1243, 94] width 17 height 16
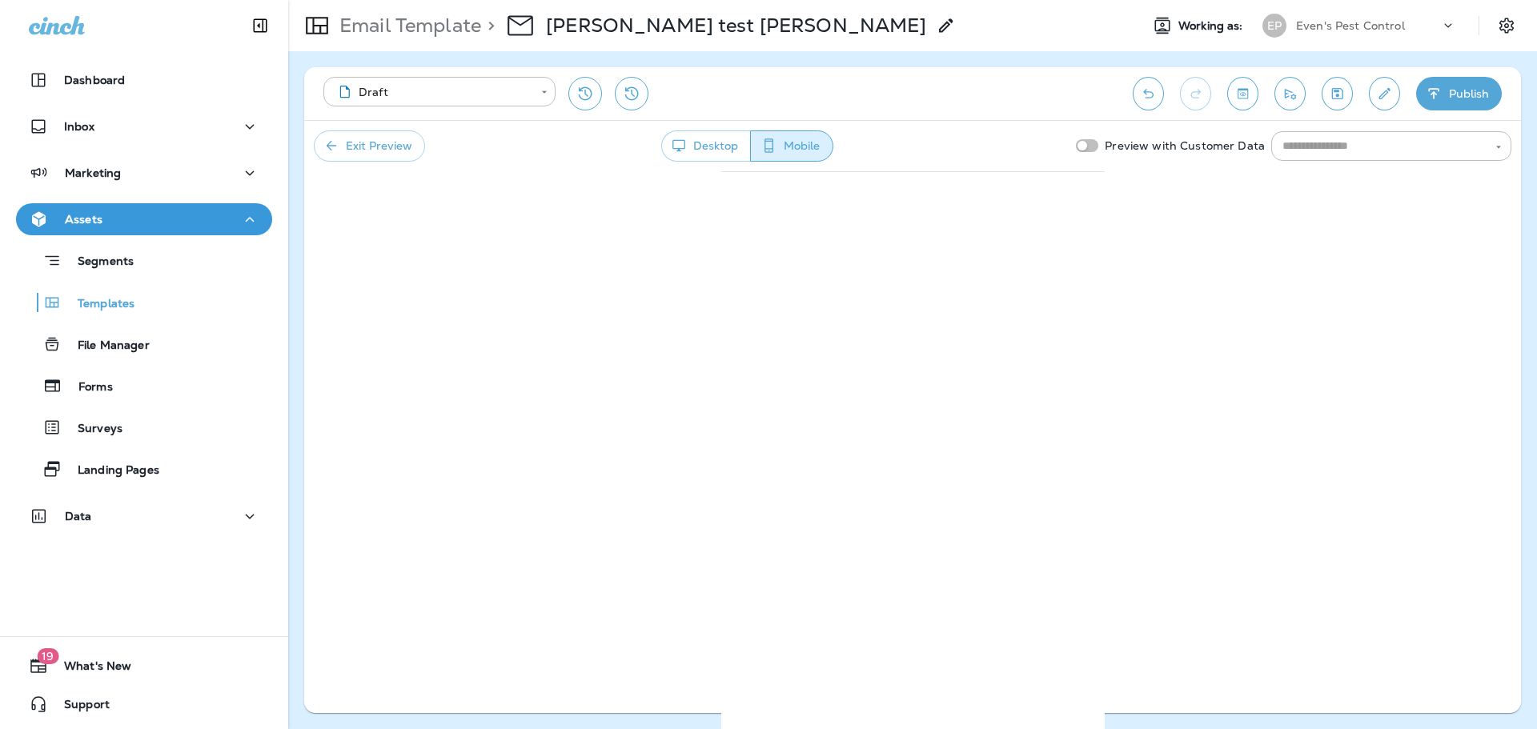
click at [693, 137] on button "Desktop" at bounding box center [706, 145] width 90 height 31
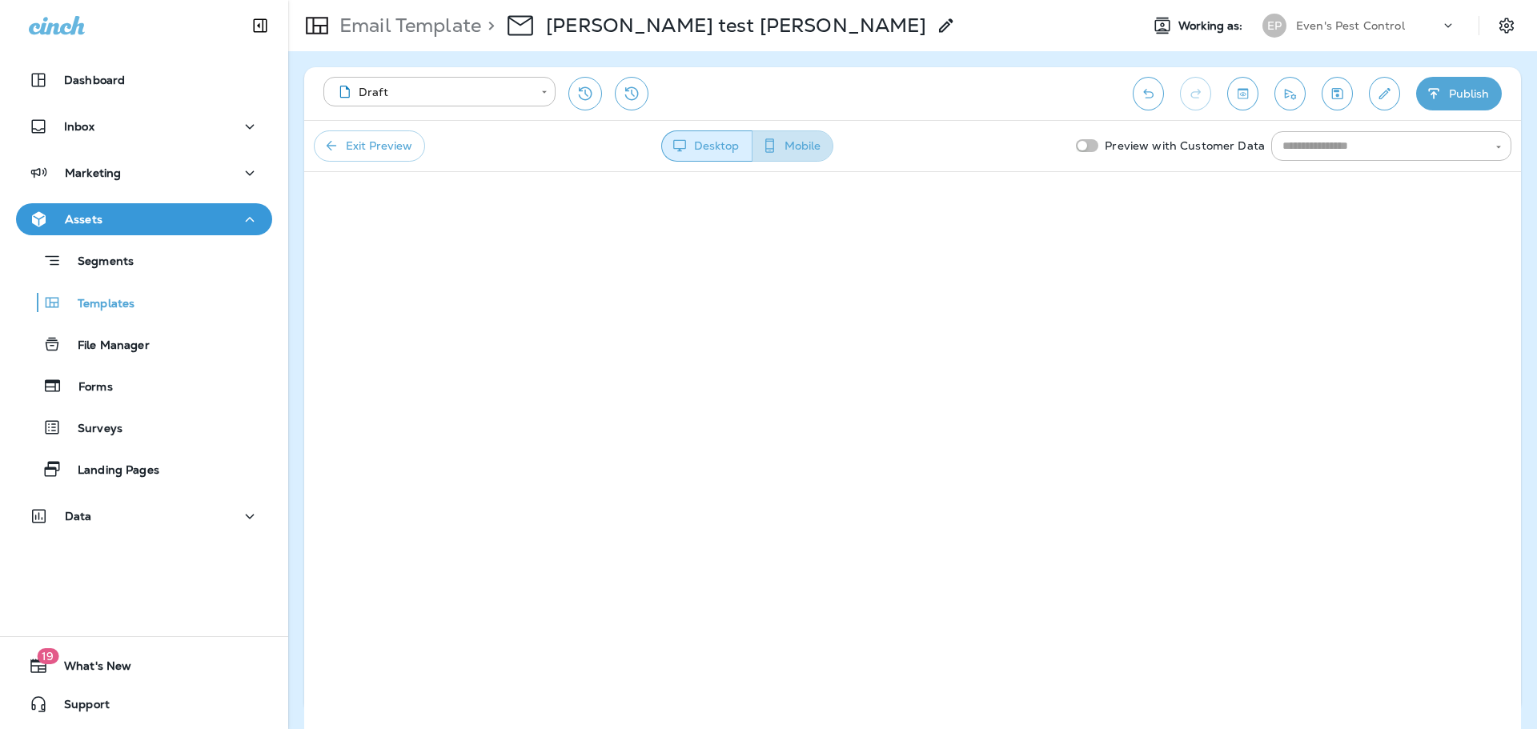
click at [787, 151] on button "Mobile" at bounding box center [793, 145] width 82 height 31
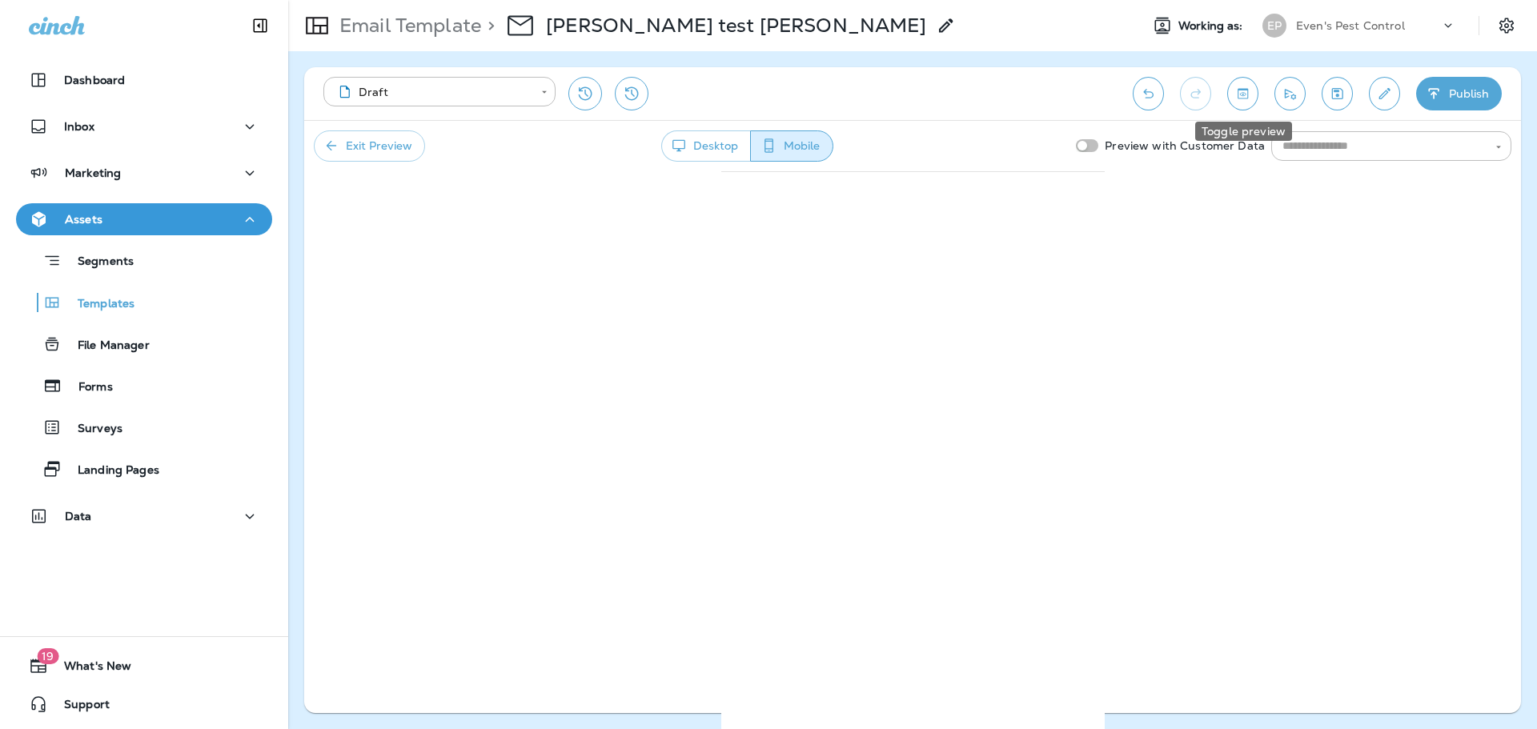
click at [1235, 97] on icon "Toggle preview" at bounding box center [1243, 94] width 17 height 16
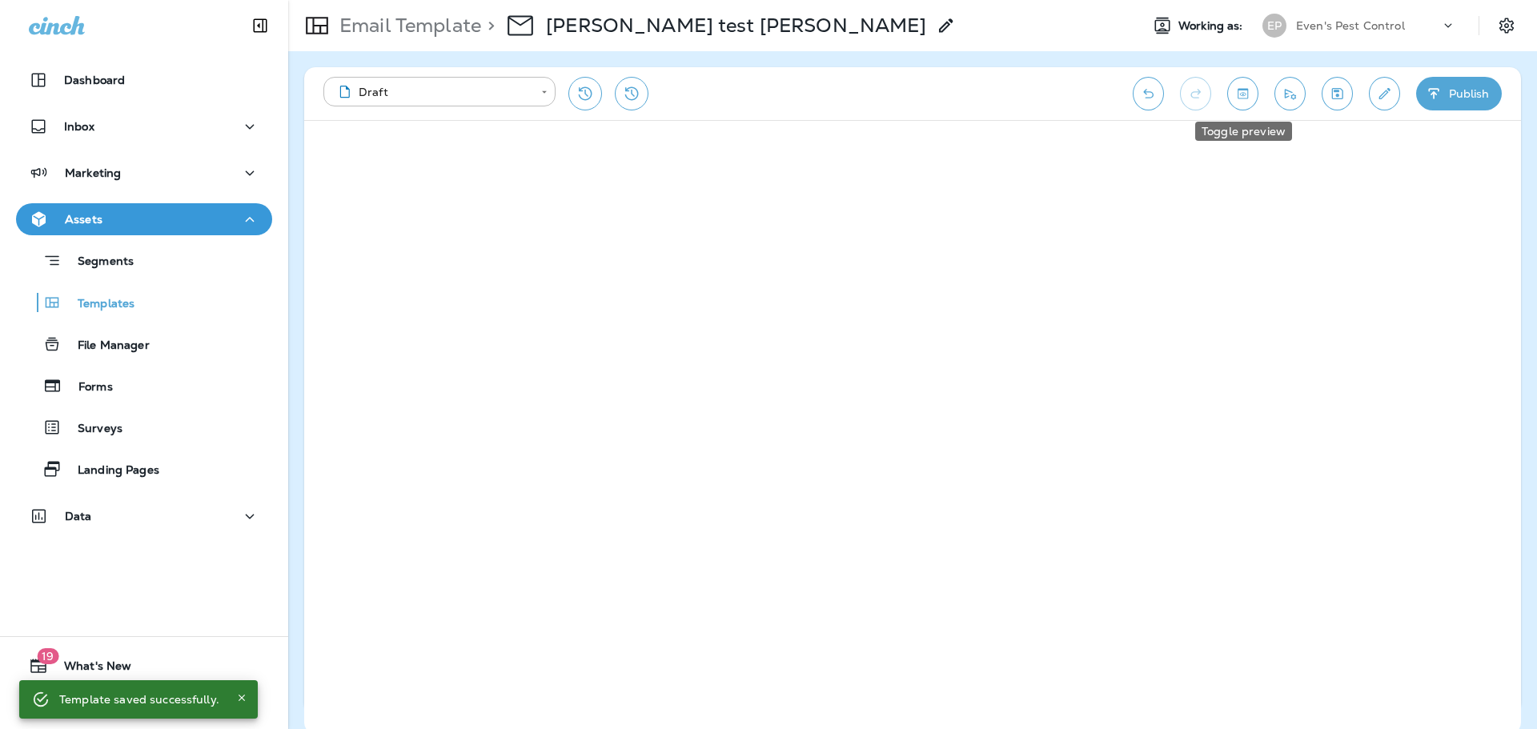
click at [1242, 103] on button "Toggle preview" at bounding box center [1242, 94] width 31 height 34
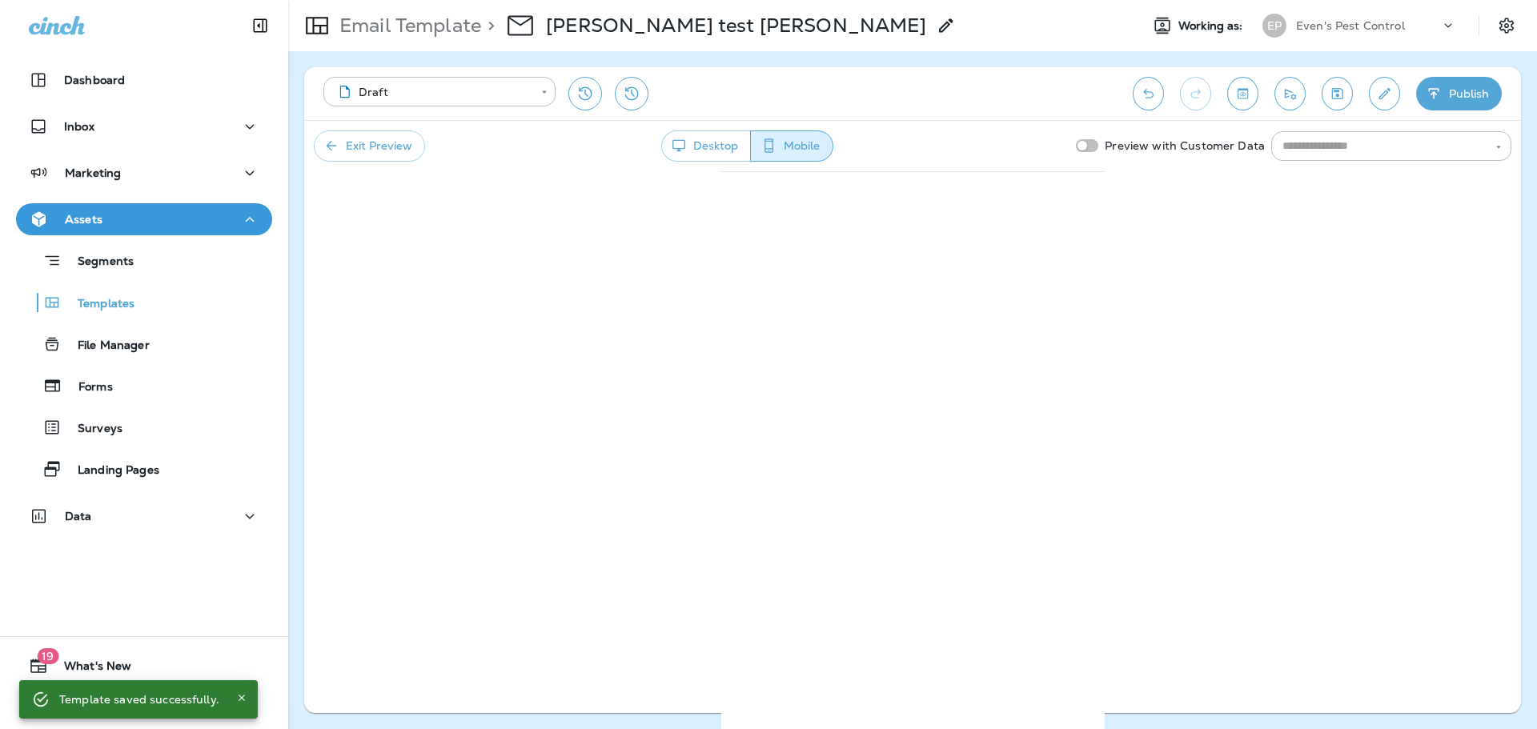
click at [718, 151] on button "Desktop" at bounding box center [706, 145] width 90 height 31
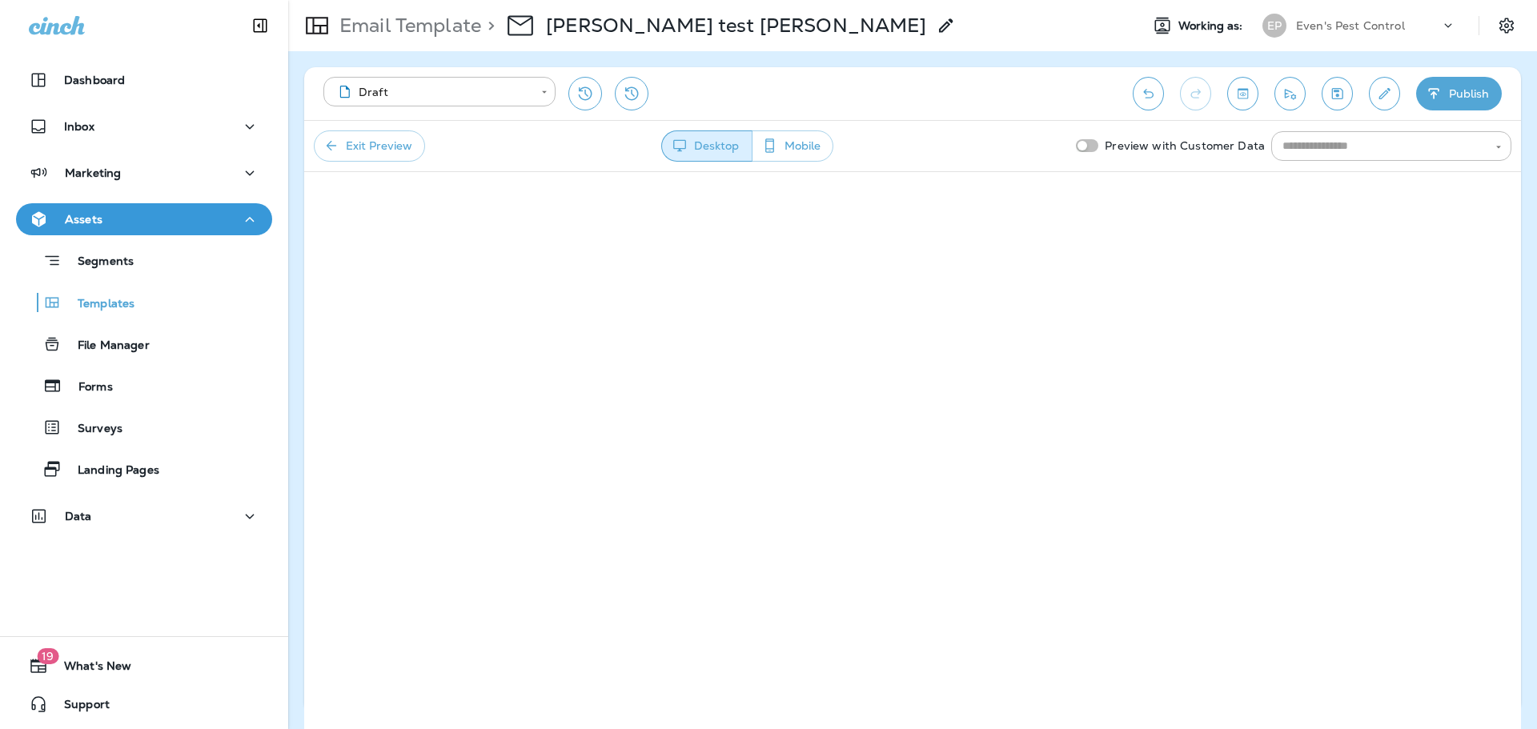
click at [788, 132] on button "Mobile" at bounding box center [793, 145] width 82 height 31
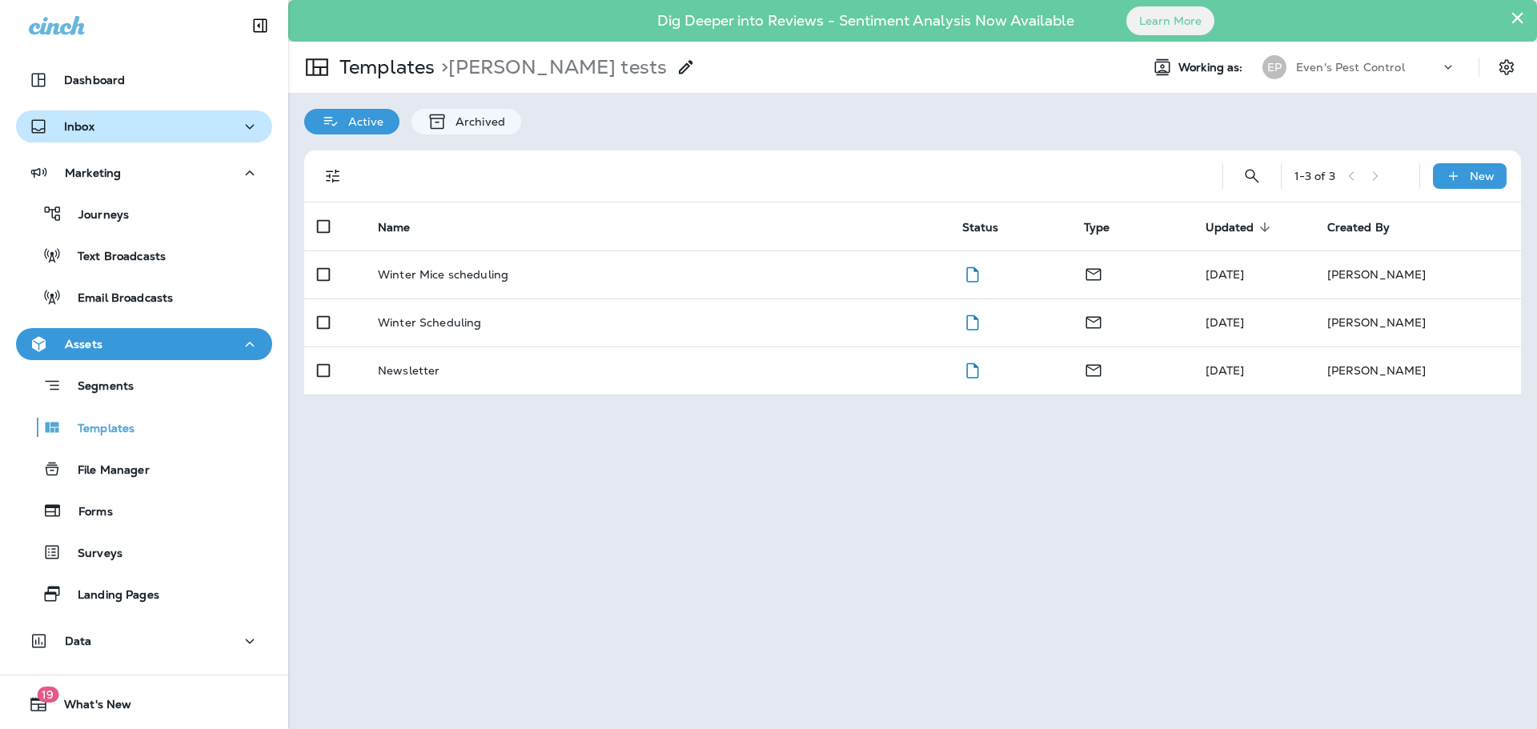
click at [87, 130] on p "Inbox" at bounding box center [79, 126] width 30 height 13
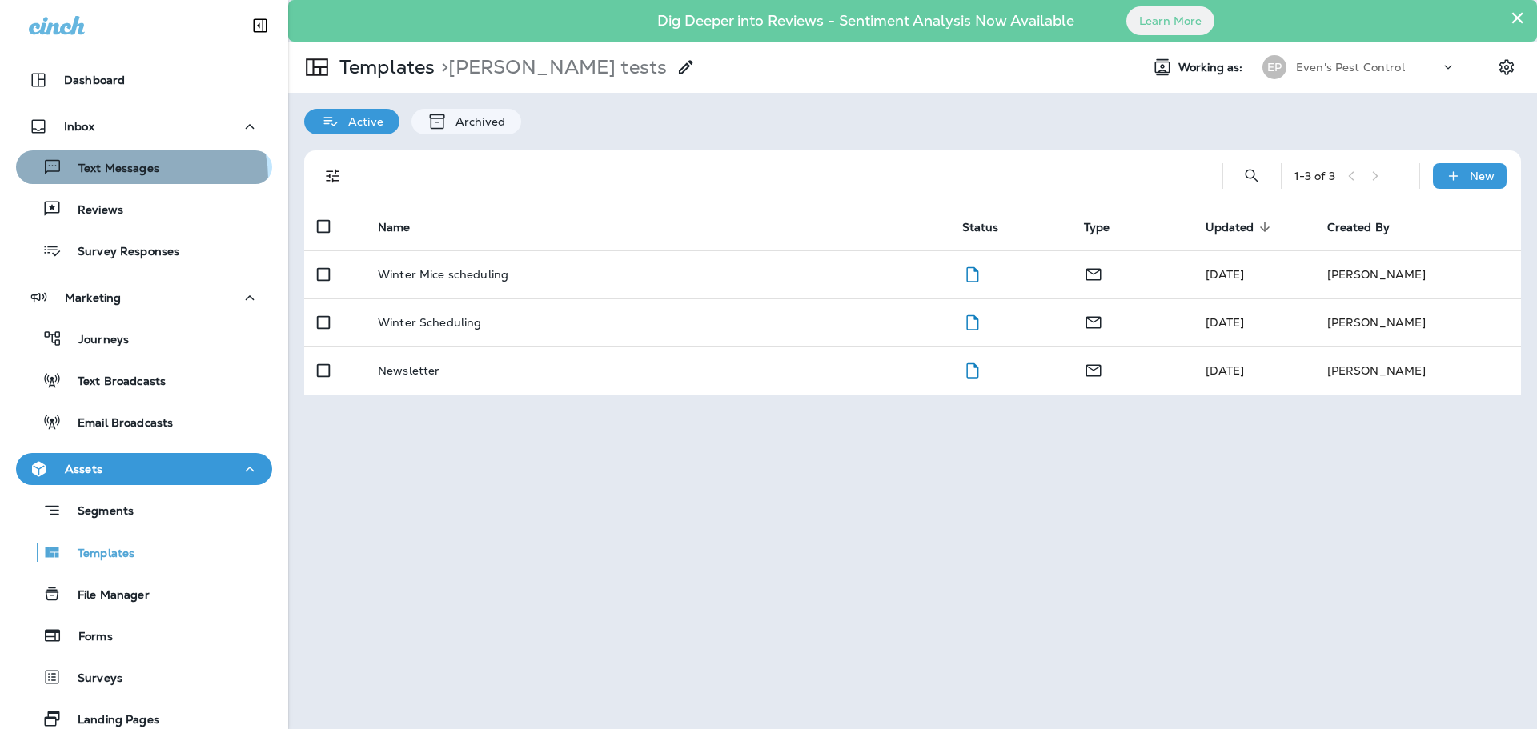
click at [137, 179] on button "Text Messages" at bounding box center [144, 168] width 256 height 34
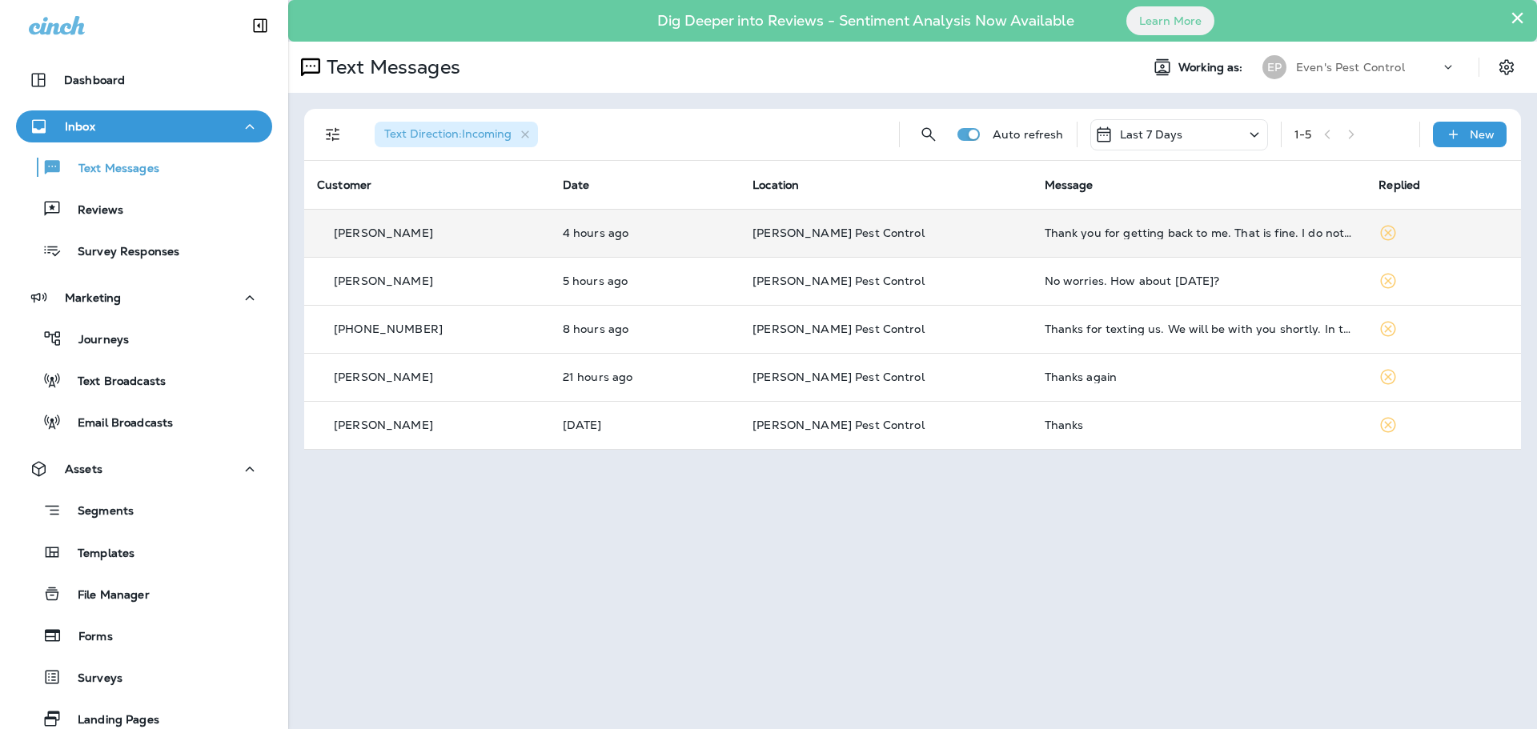
click at [1298, 239] on td "Thank you for getting back to me. That is fine. I do not need you to send me th…" at bounding box center [1199, 233] width 335 height 48
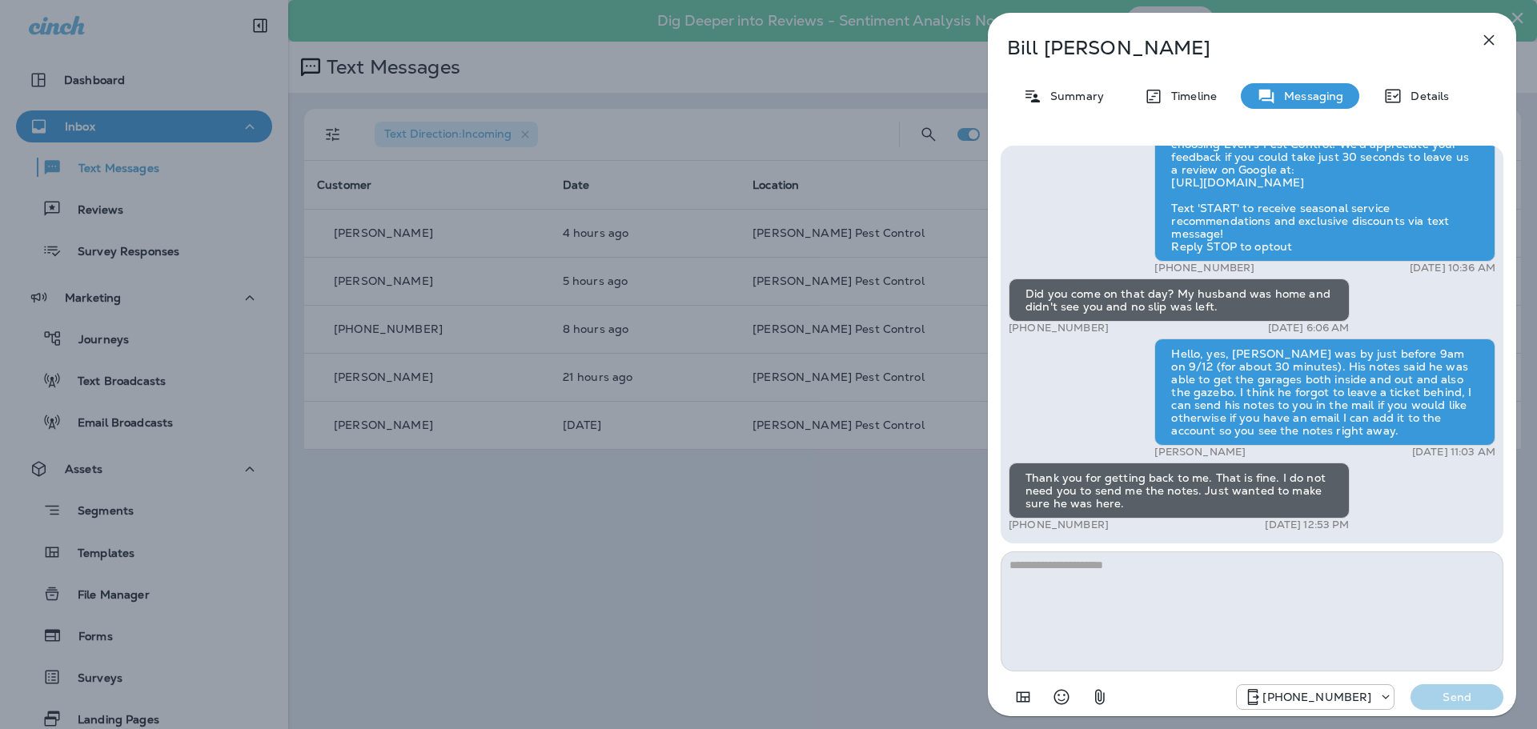
click at [1247, 573] on textarea at bounding box center [1252, 612] width 503 height 120
type textarea "**********"
click at [1456, 700] on p "Send" at bounding box center [1456, 697] width 67 height 14
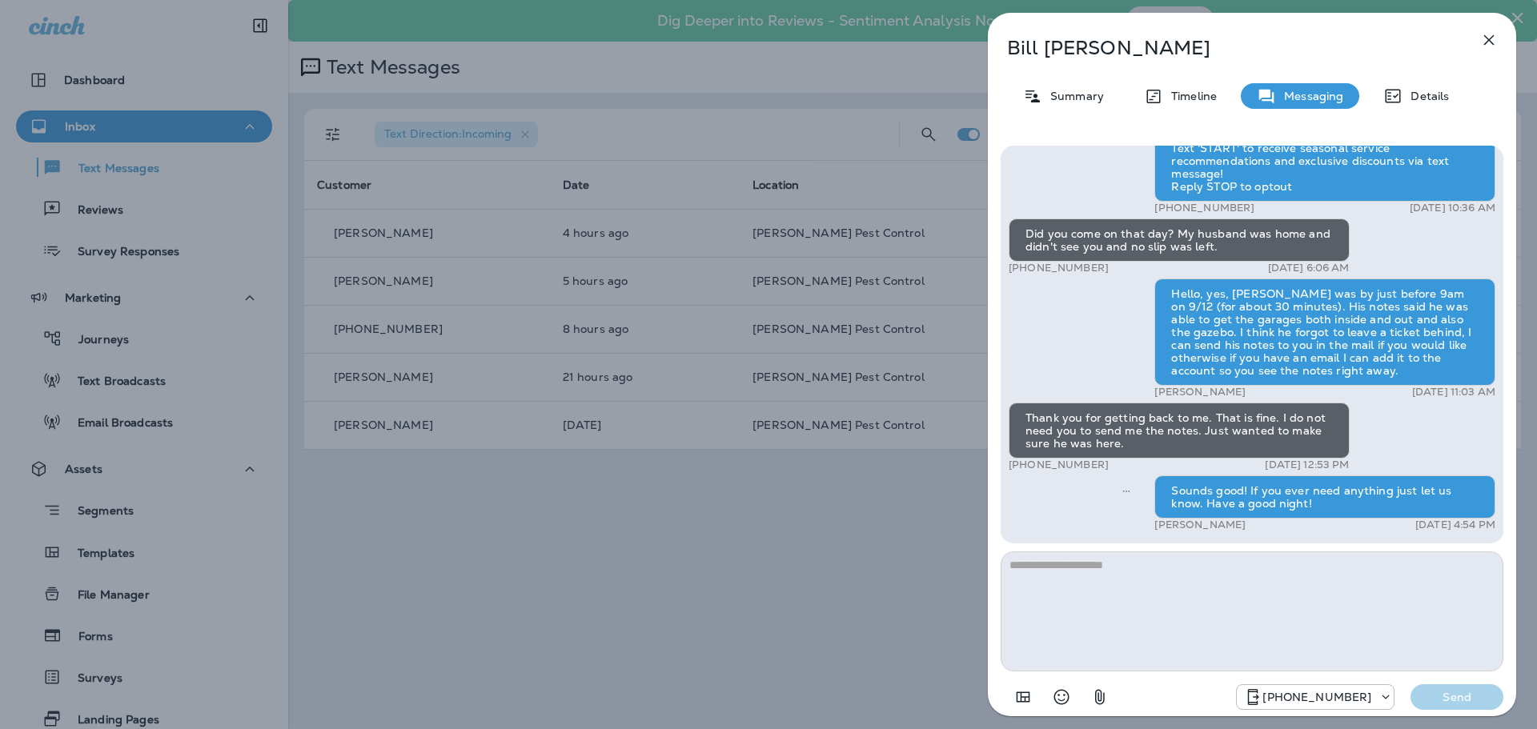
click at [786, 583] on div "[PERSON_NAME] Summary Timeline Messaging Details Hi there, [PERSON_NAME]! Thank…" at bounding box center [768, 364] width 1537 height 729
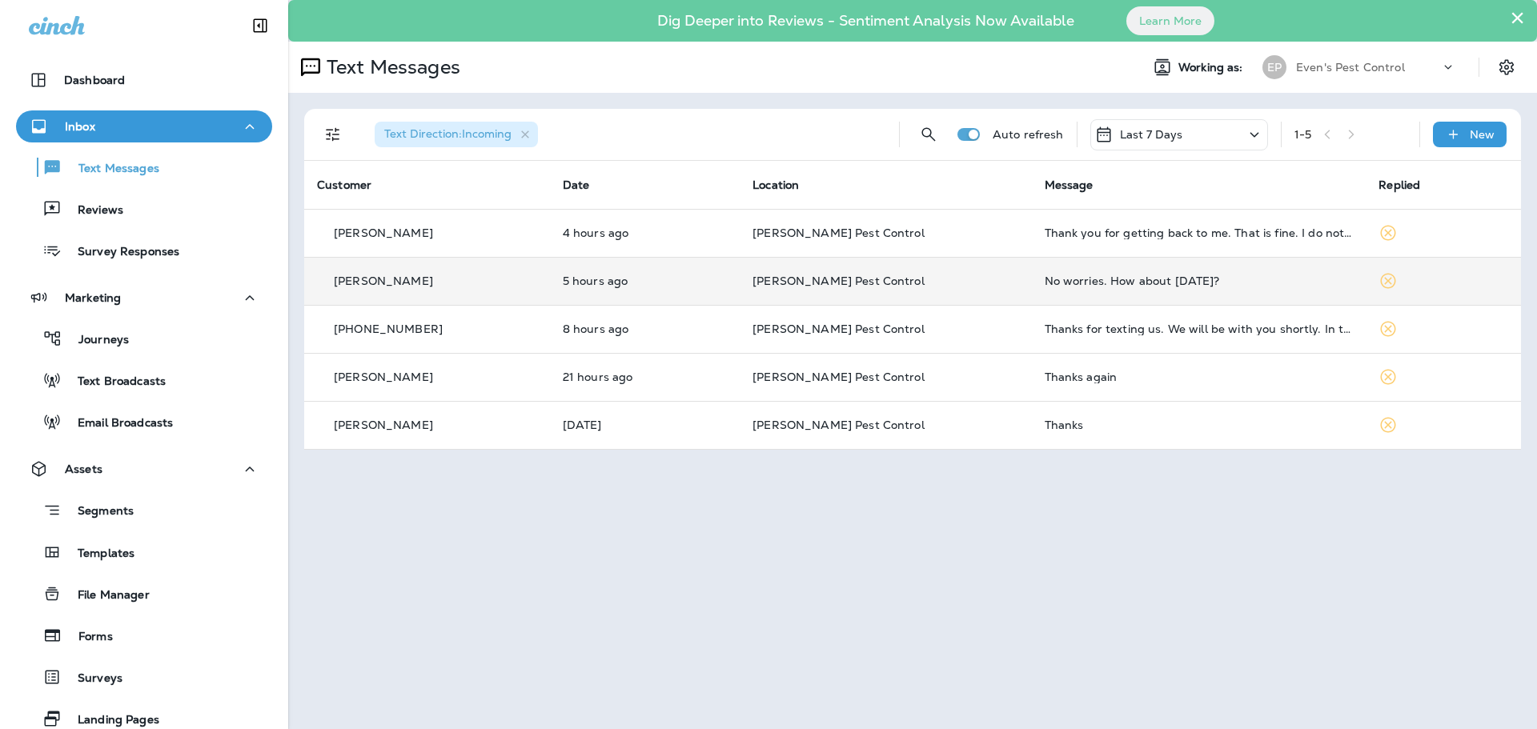
click at [1255, 282] on div "No worries. How about [DATE]?" at bounding box center [1199, 281] width 309 height 13
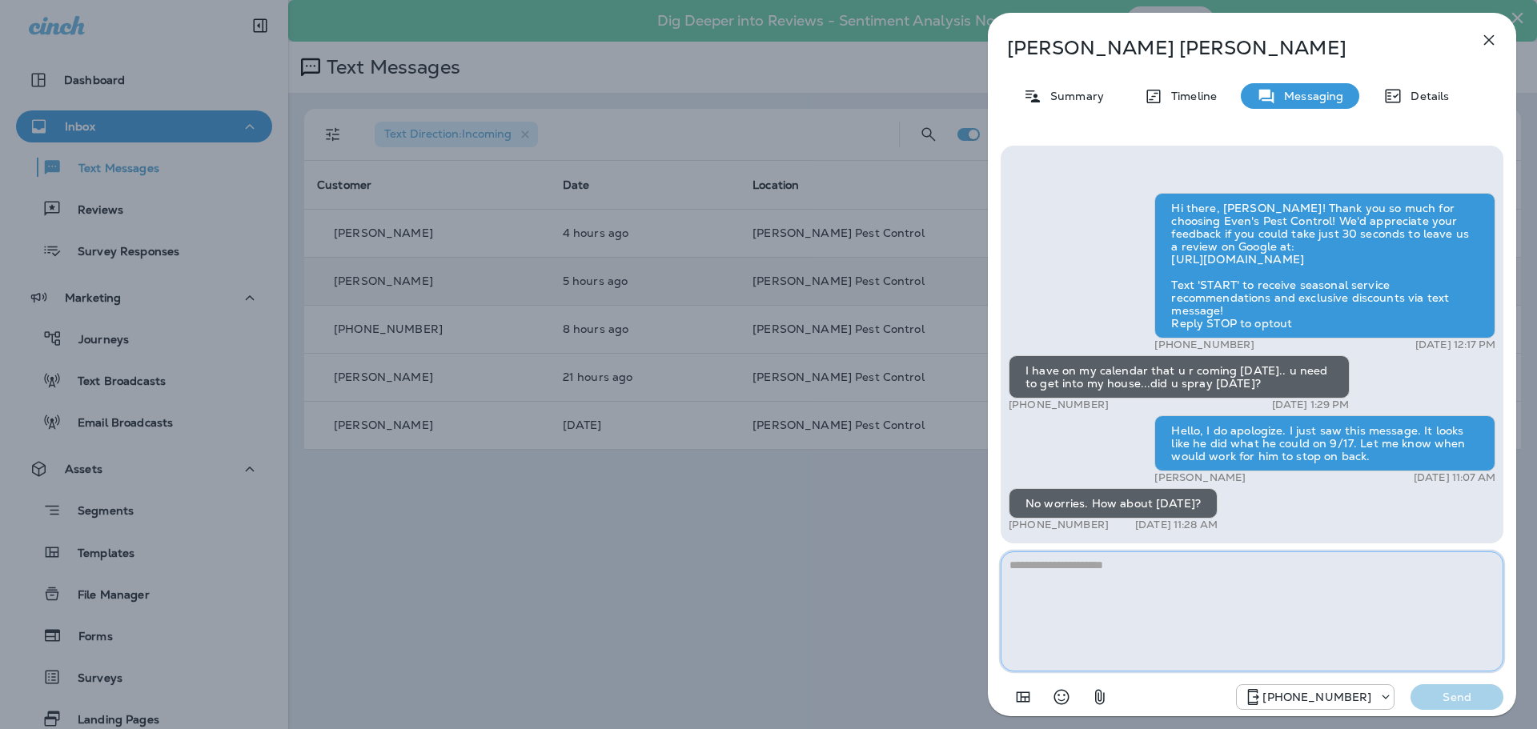
click at [1195, 558] on textarea at bounding box center [1252, 612] width 503 height 120
type textarea "**********"
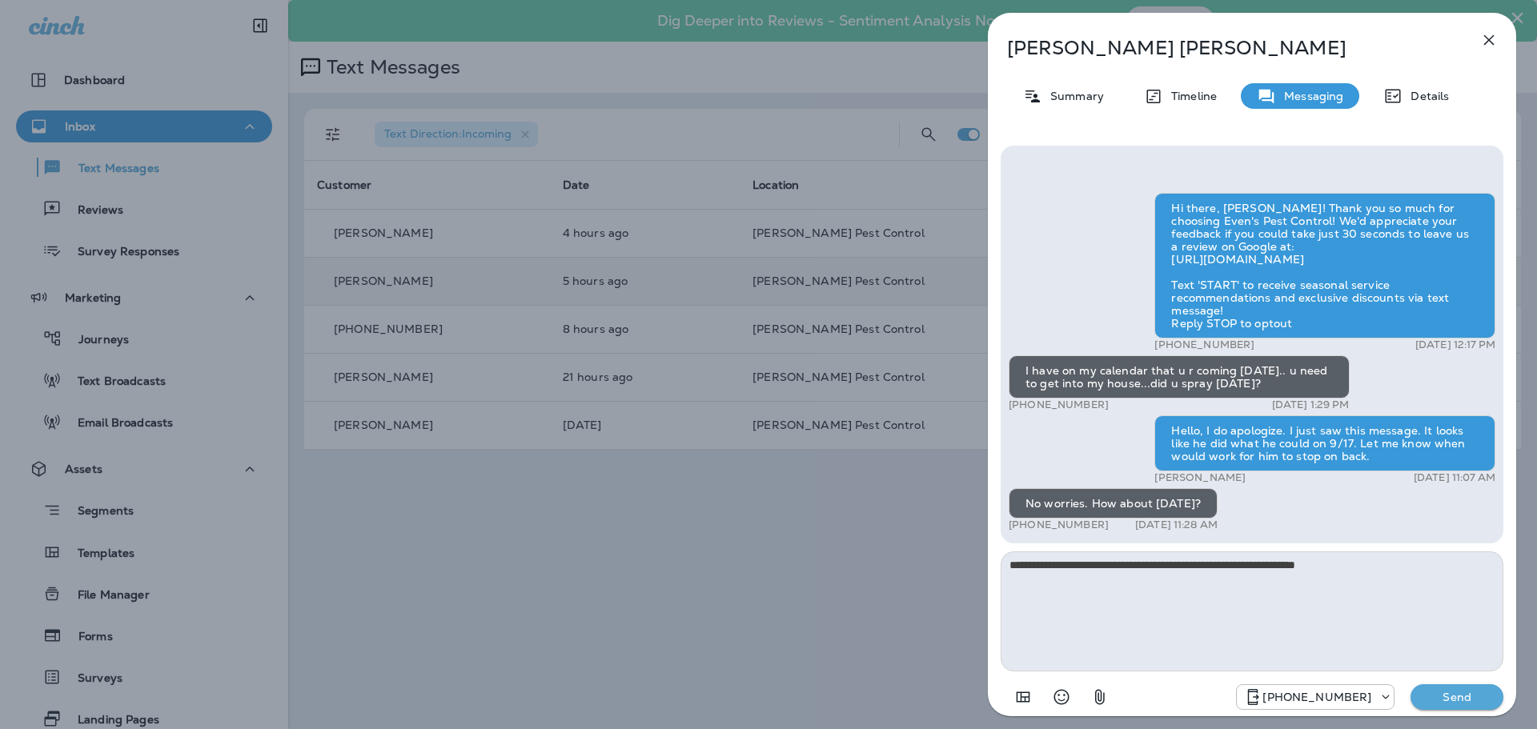
click at [1472, 693] on p "Send" at bounding box center [1456, 697] width 67 height 14
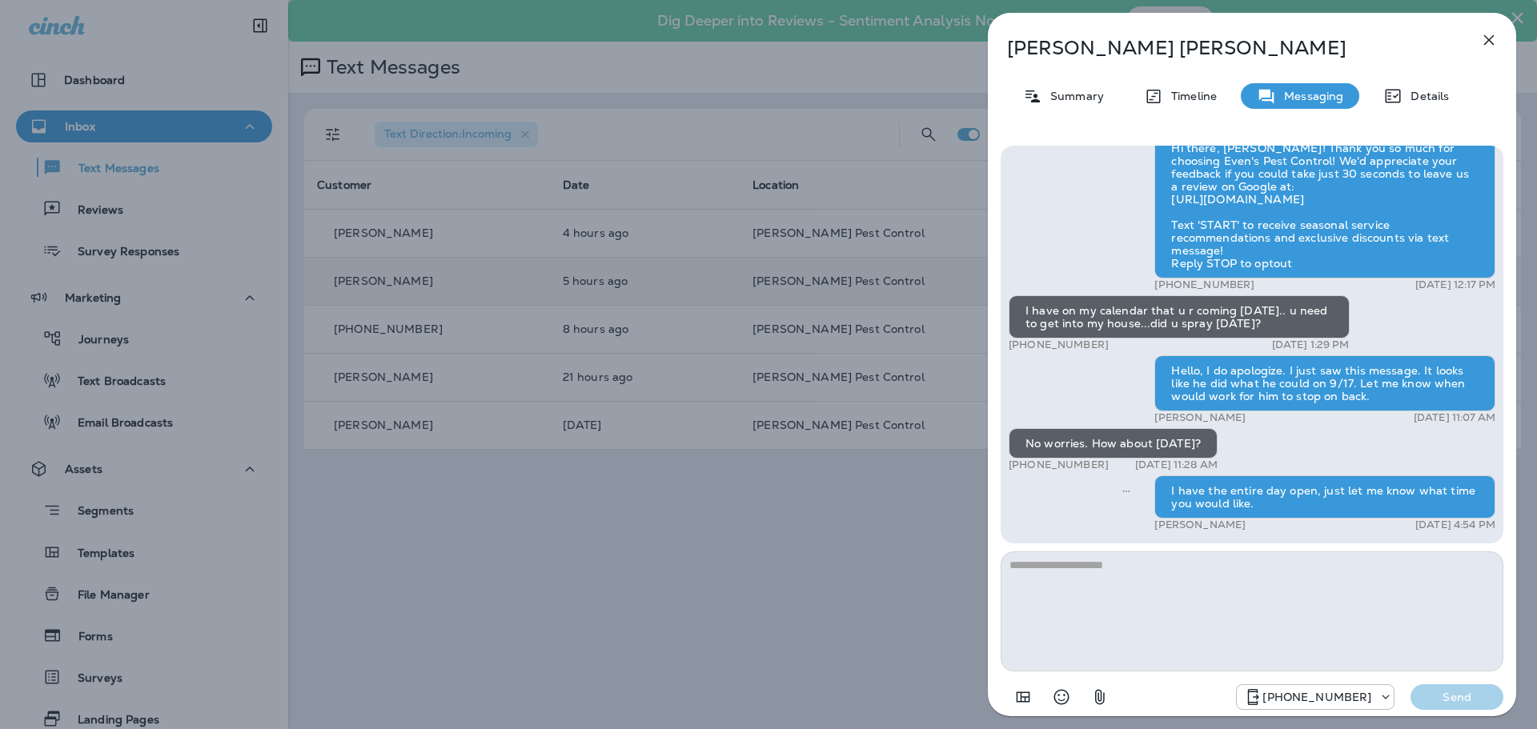
click at [653, 537] on div "[PERSON_NAME] Summary Timeline Messaging Details Hi there, [PERSON_NAME]! Thank…" at bounding box center [768, 364] width 1537 height 729
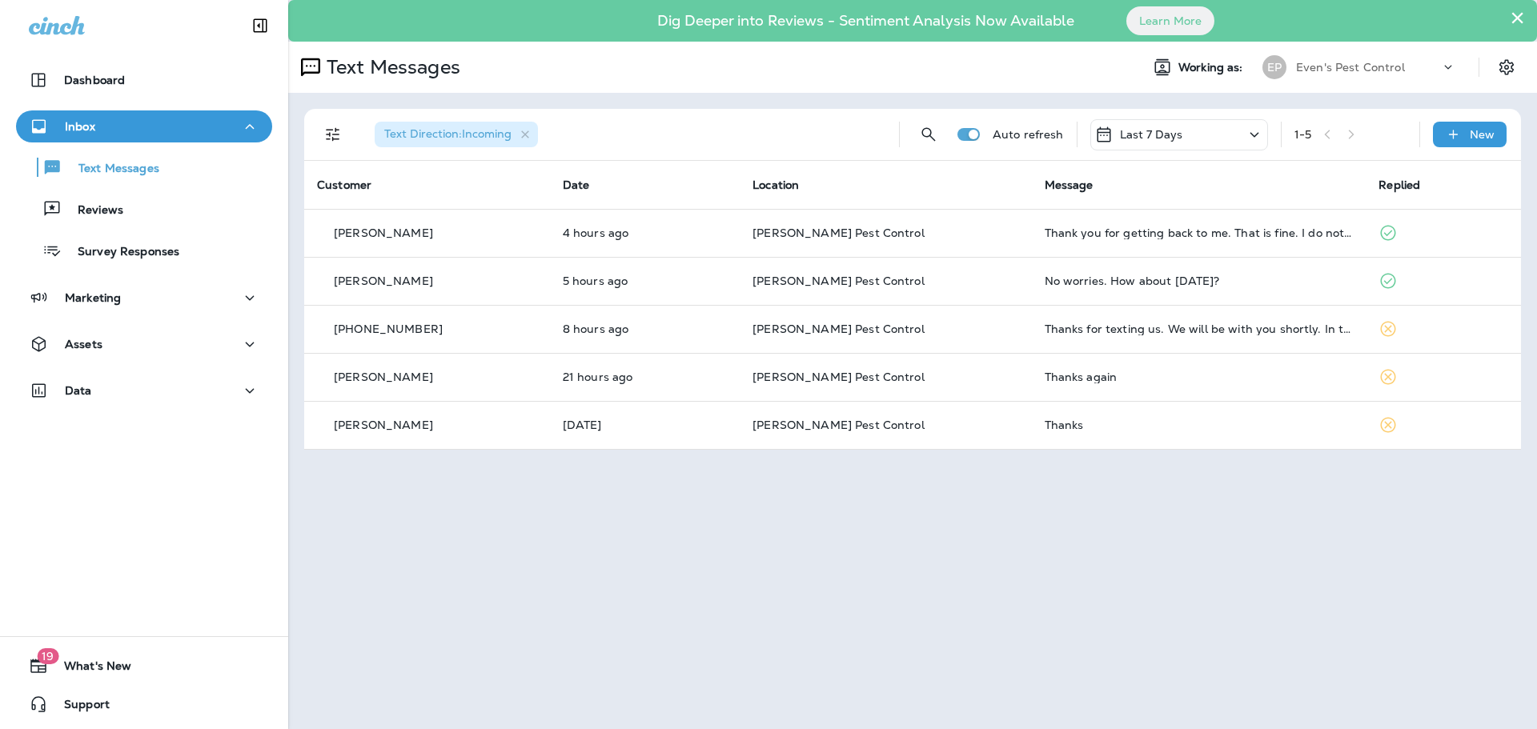
click at [1179, 130] on p "Last 7 Days" at bounding box center [1151, 134] width 63 height 13
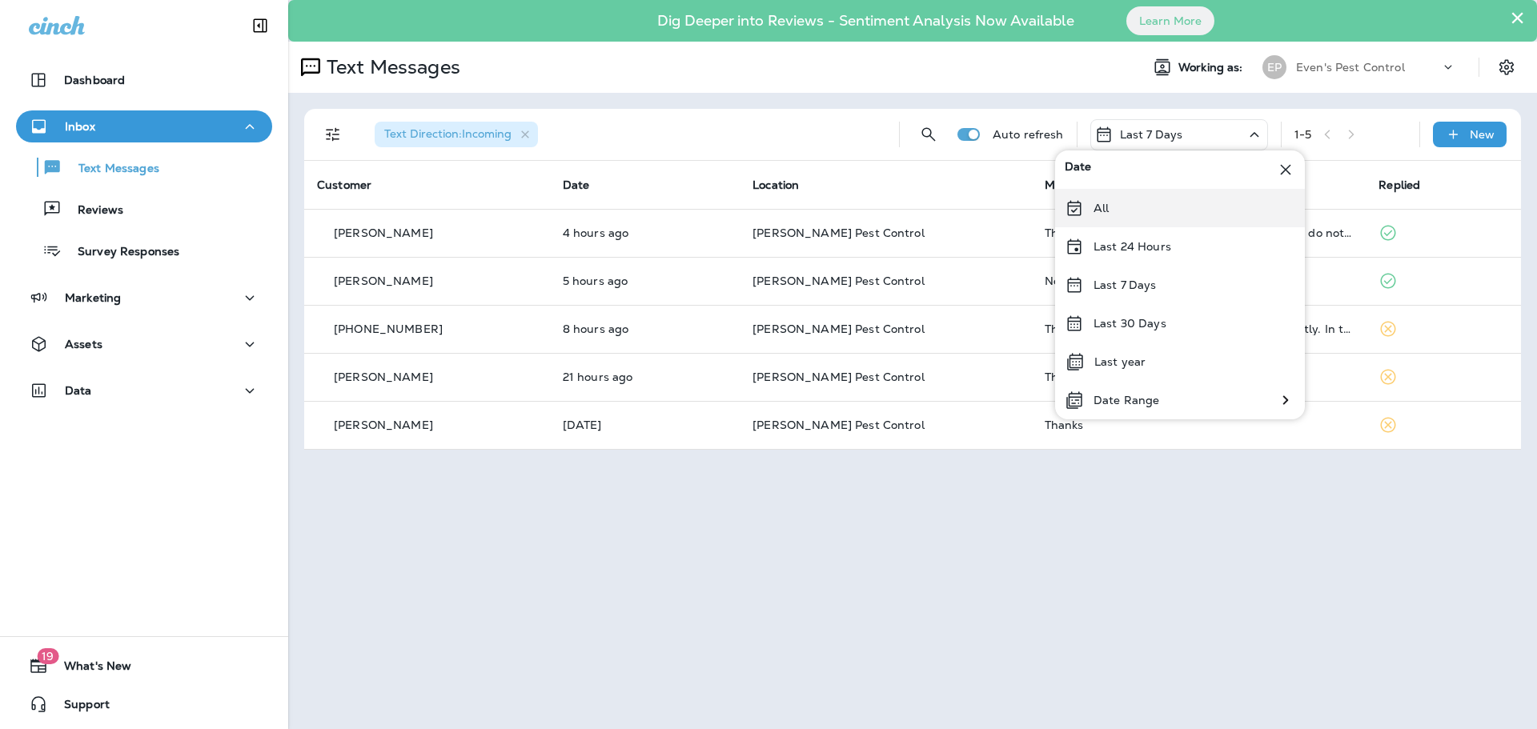
click at [1165, 203] on div "All" at bounding box center [1180, 208] width 250 height 38
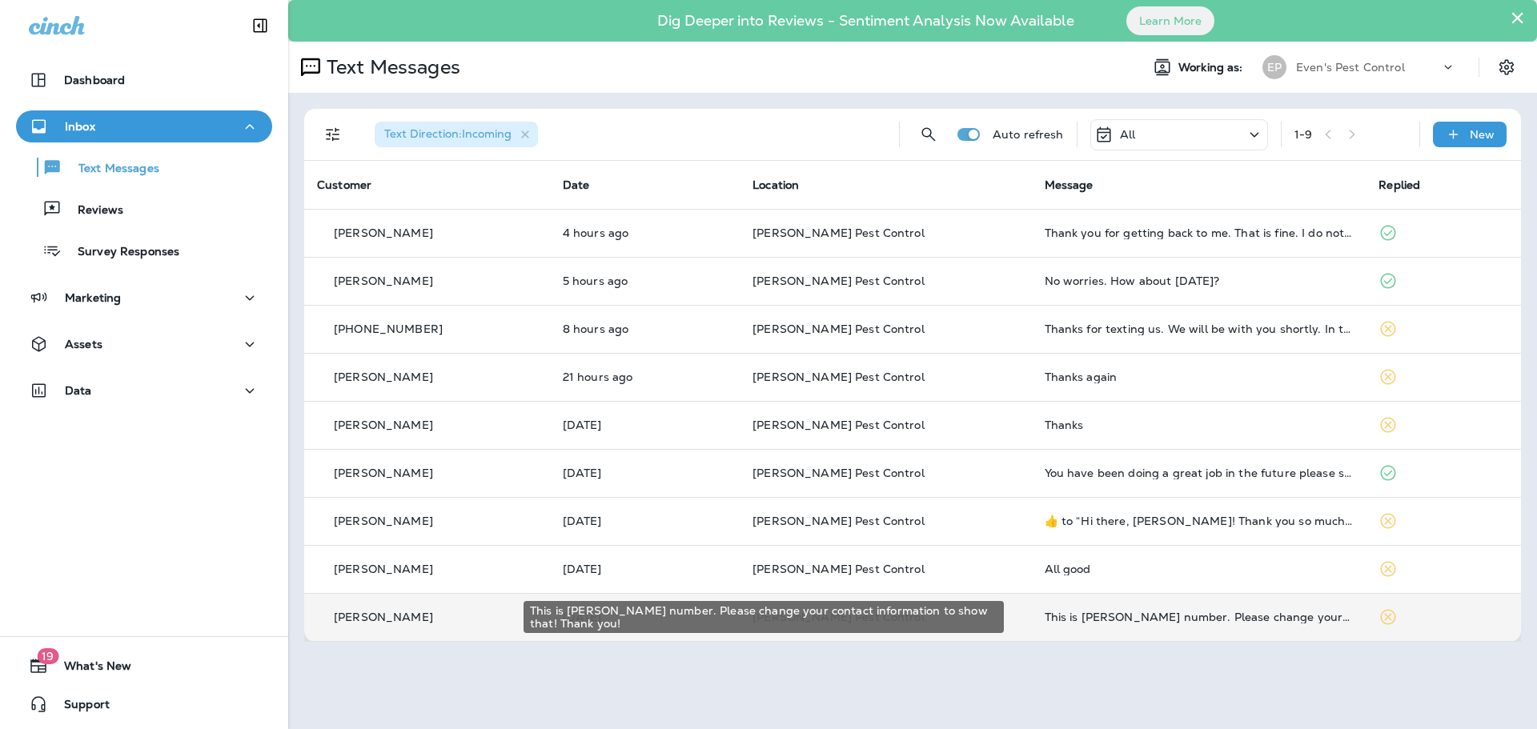
click at [1215, 626] on td "This is Yvonne Darbant's number. Please change your contact information to show…" at bounding box center [1199, 617] width 335 height 48
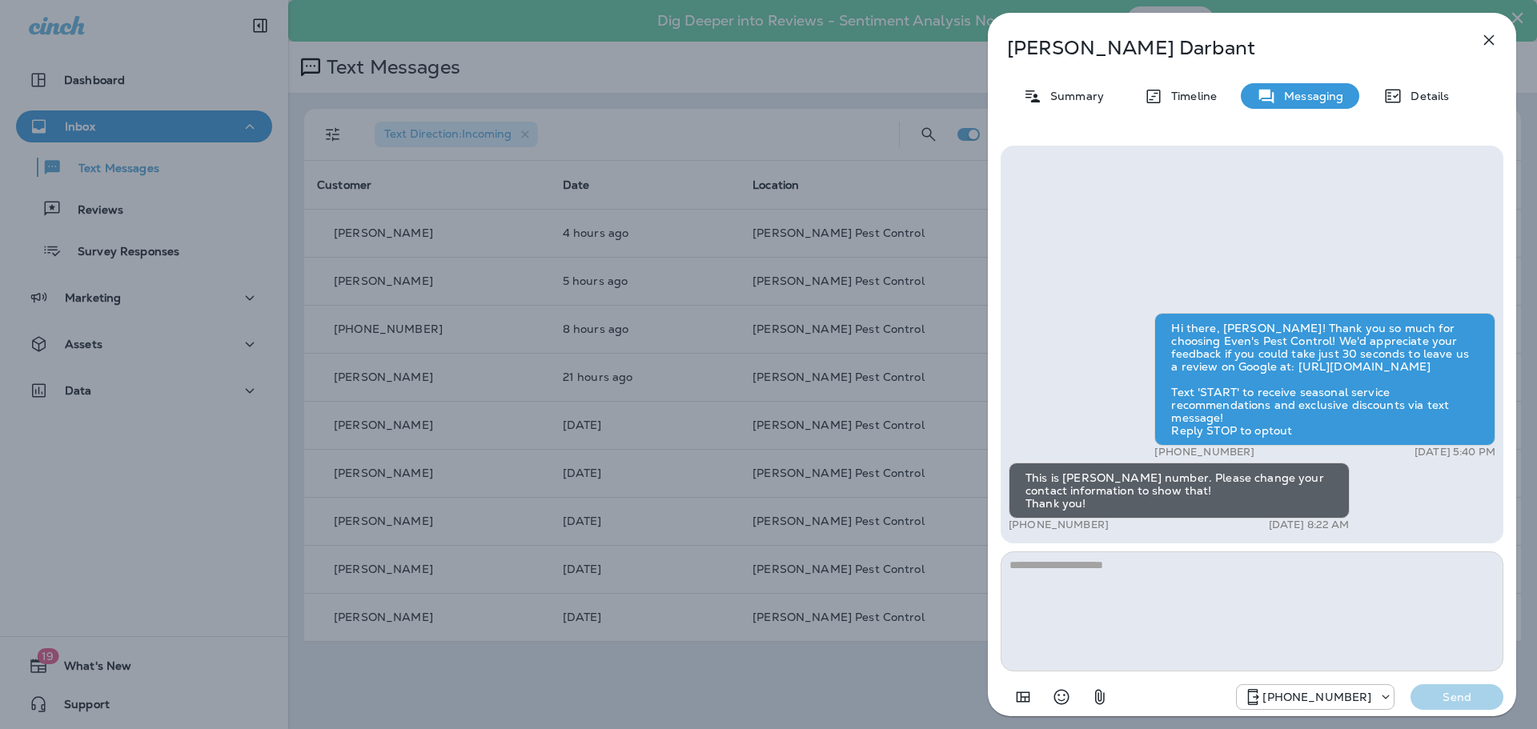
click at [1497, 41] on icon "button" at bounding box center [1489, 39] width 19 height 19
